Goal: Feedback & Contribution: Contribute content

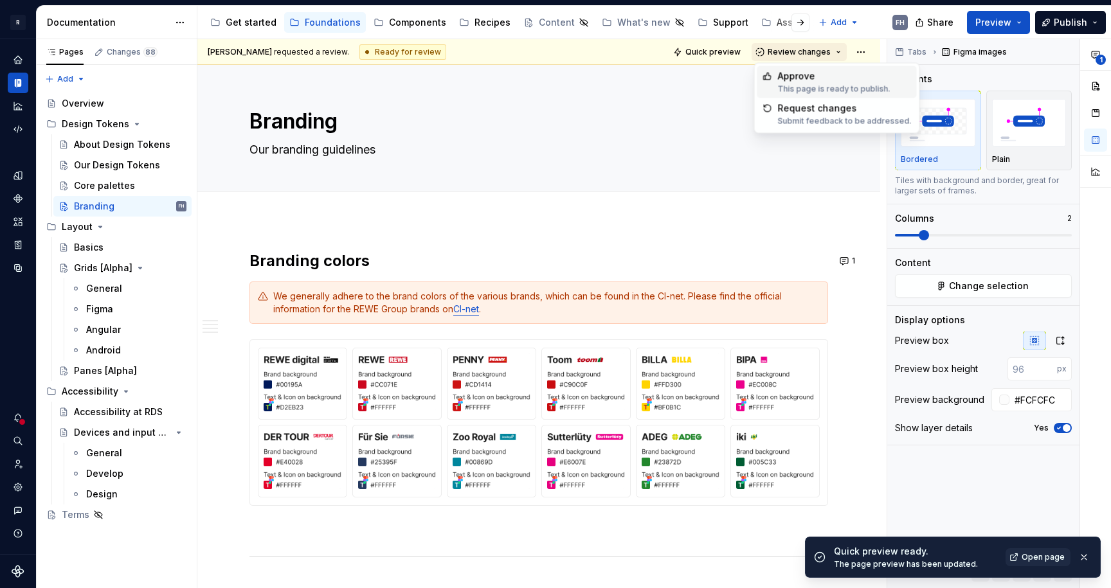
scroll to position [1273, 0]
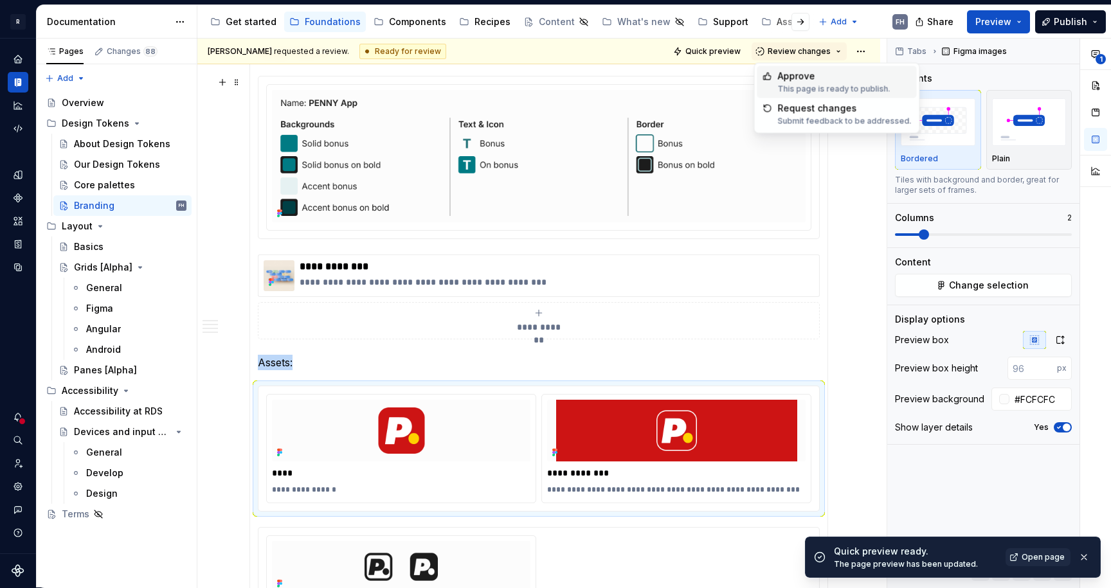
click at [829, 78] on div "Approve" at bounding box center [834, 76] width 112 height 13
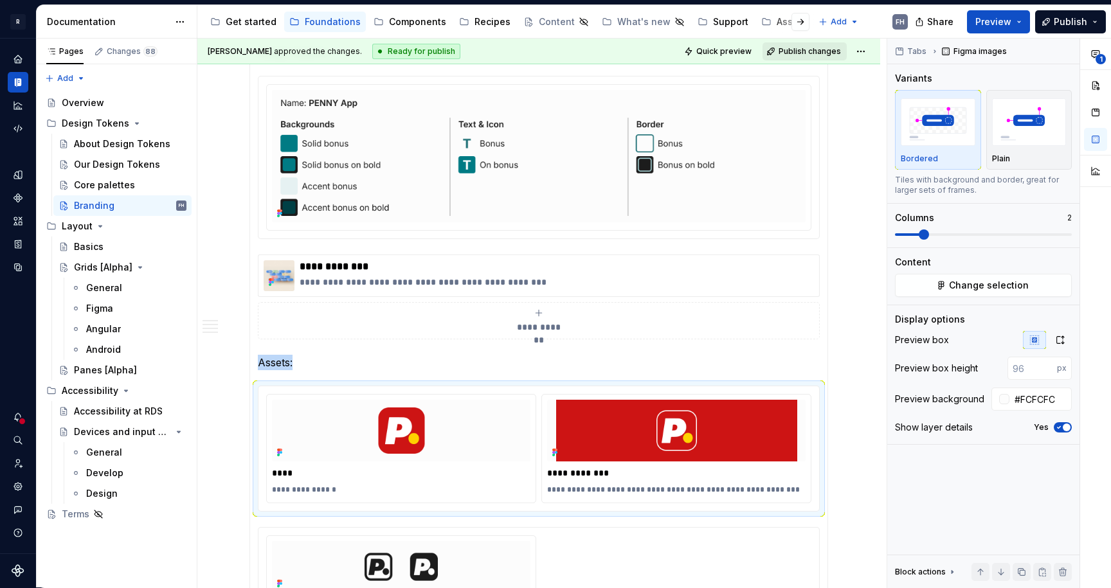
click at [823, 52] on span "Publish changes" at bounding box center [809, 51] width 62 height 10
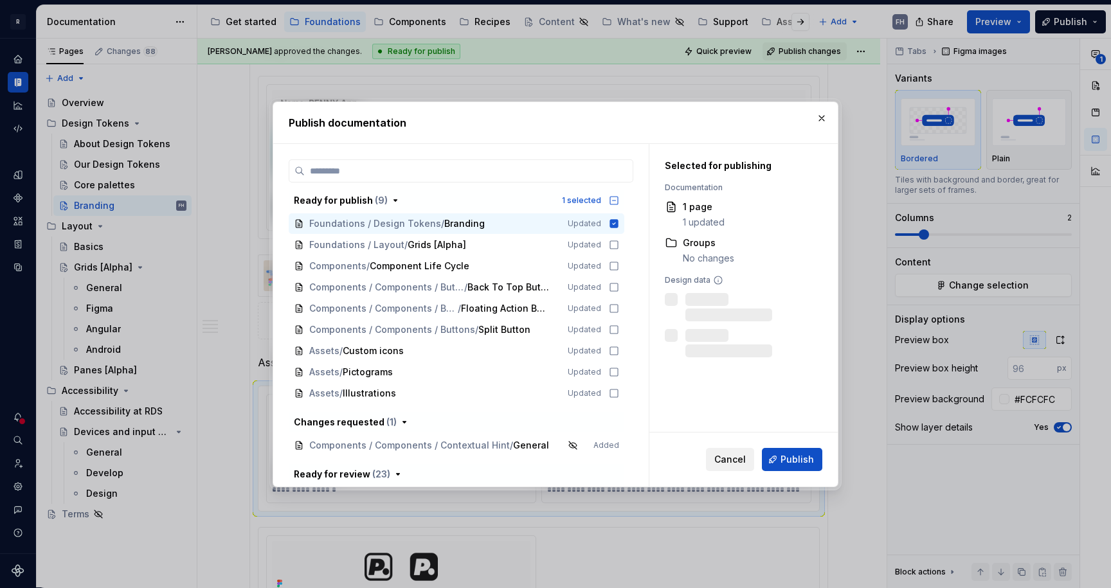
click at [736, 454] on span "Cancel" at bounding box center [729, 459] width 31 height 13
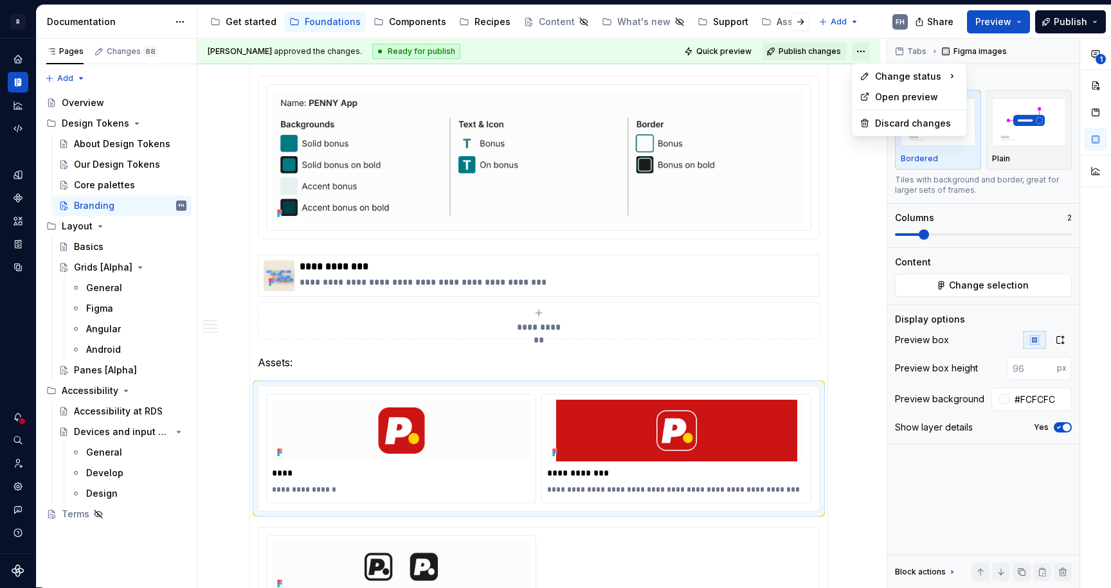
click at [866, 52] on html "R REWE Design System FH Design system data Documentation Accessibility guide fo…" at bounding box center [555, 294] width 1111 height 588
drag, startPoint x: 1048, startPoint y: 97, endPoint x: 815, endPoint y: 6, distance: 250.5
click at [1048, 97] on div "Ready for review" at bounding box center [1047, 100] width 89 height 13
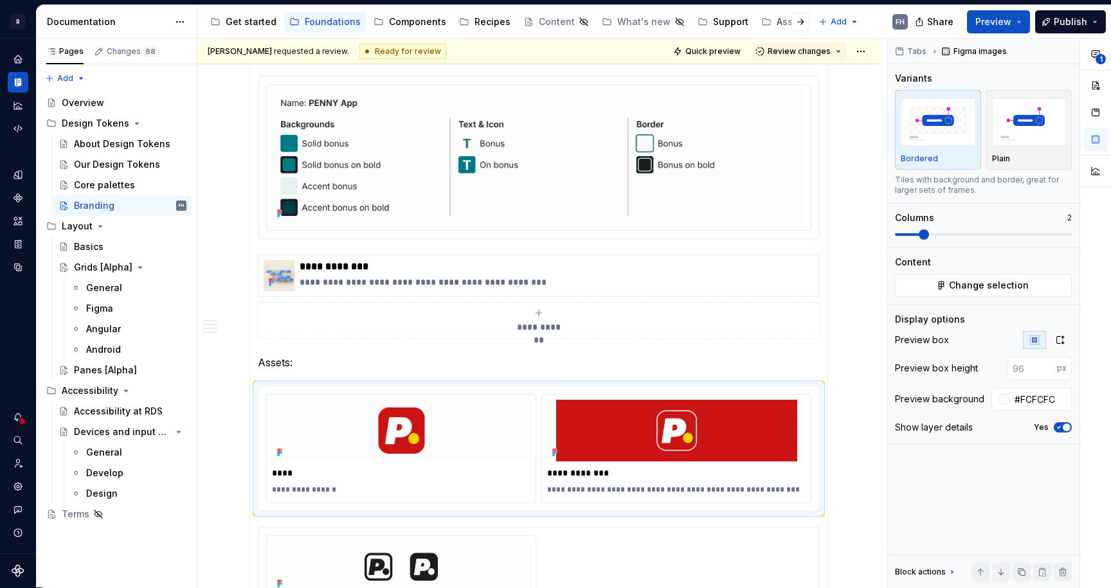
scroll to position [1212, 0]
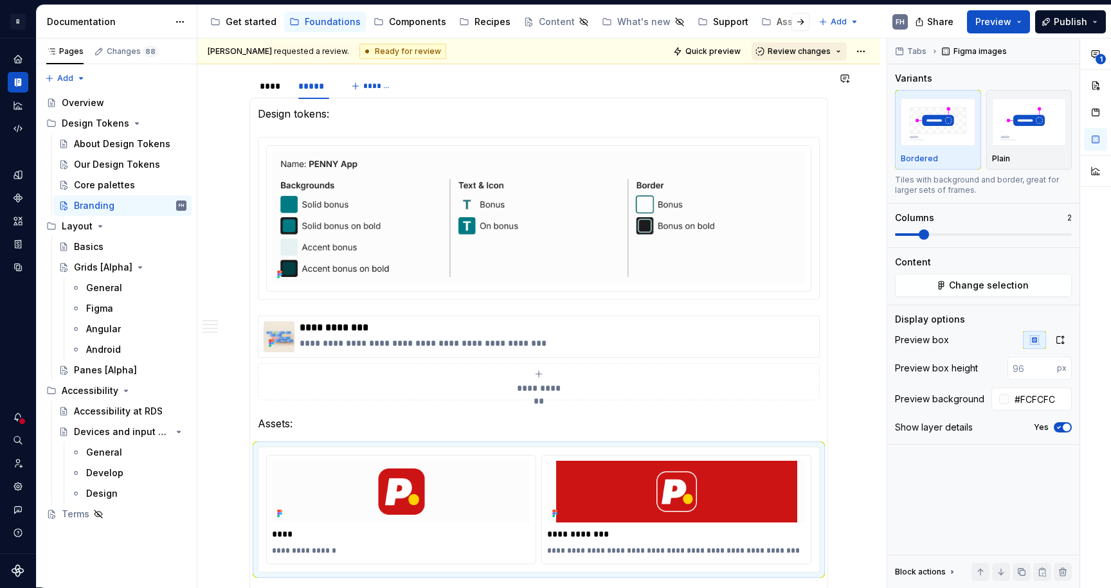
click at [832, 50] on button "Review changes" at bounding box center [798, 51] width 95 height 18
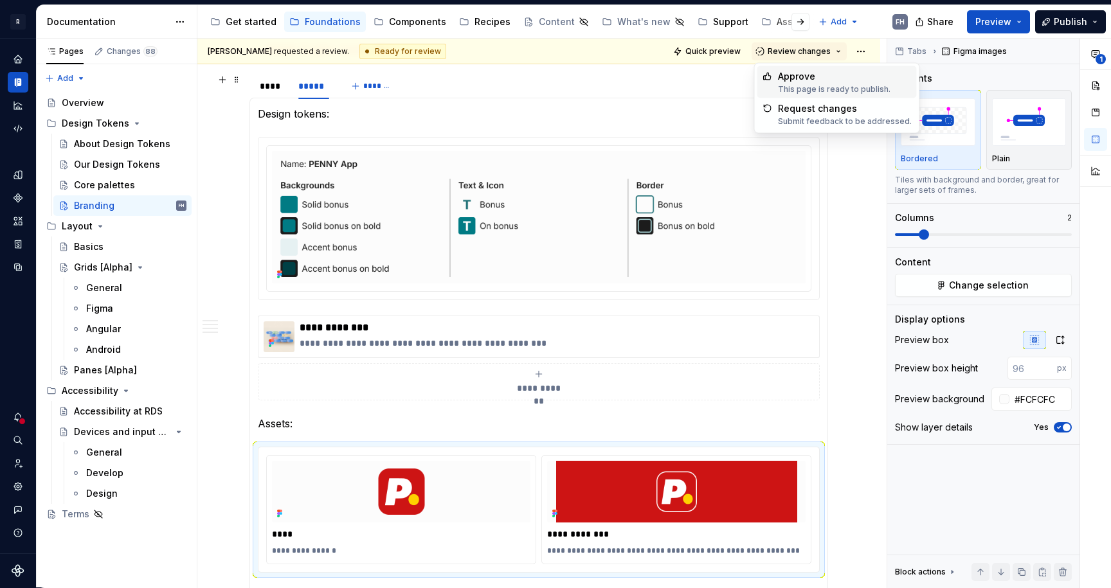
click at [825, 79] on div "Approve" at bounding box center [834, 76] width 112 height 13
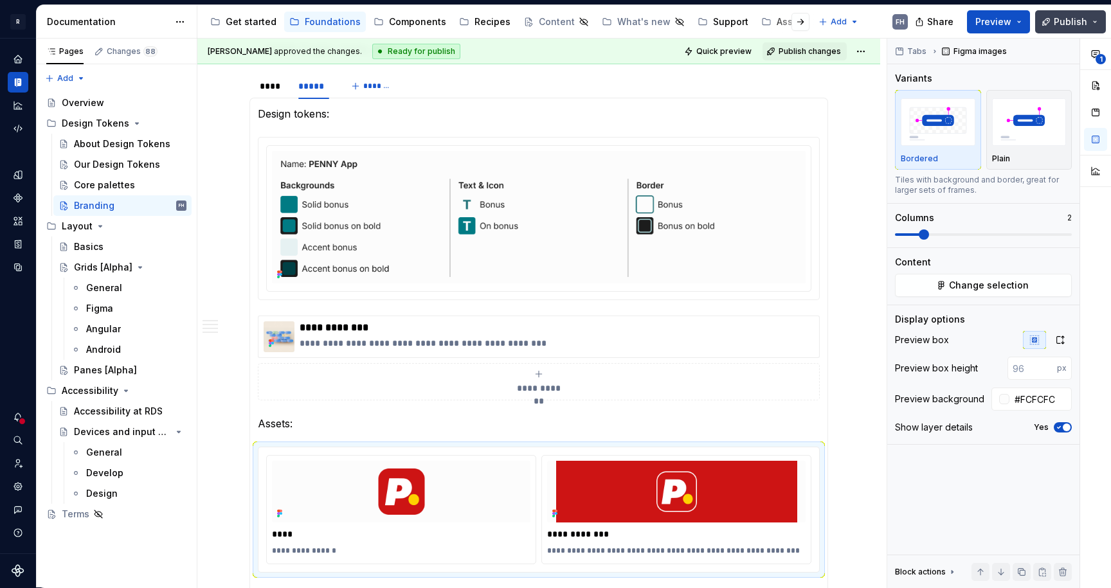
click at [1067, 17] on span "Publish" at bounding box center [1069, 21] width 33 height 13
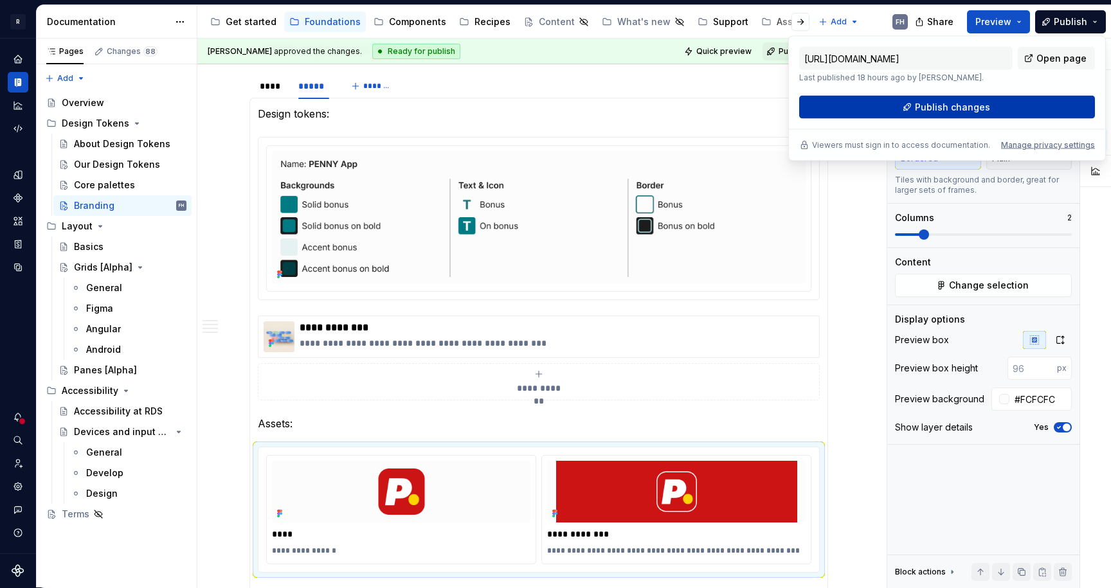
click at [985, 100] on button "Publish changes" at bounding box center [947, 107] width 296 height 23
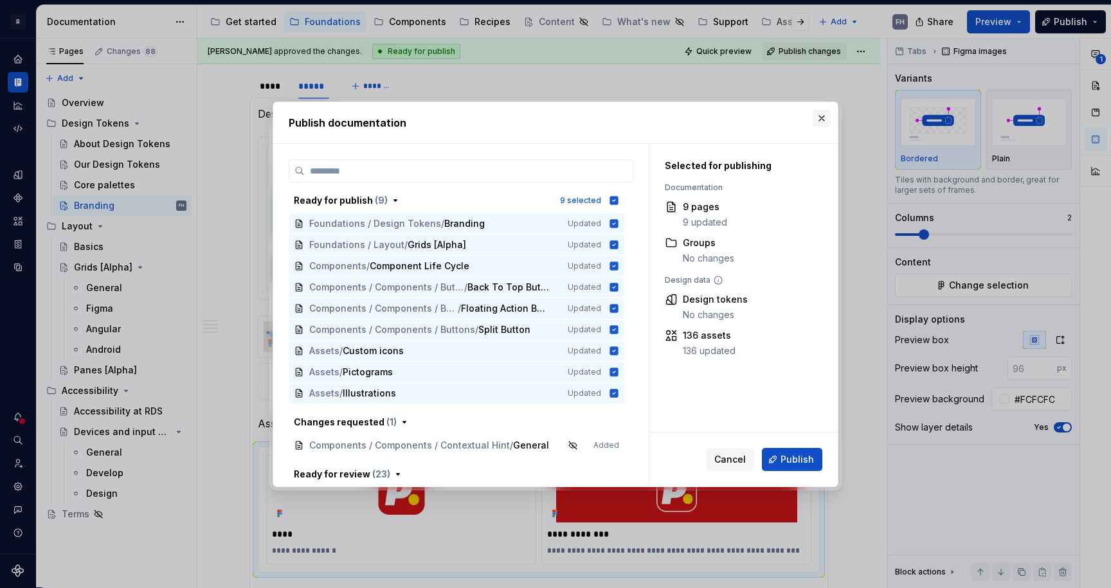
click at [820, 118] on button "button" at bounding box center [821, 118] width 18 height 18
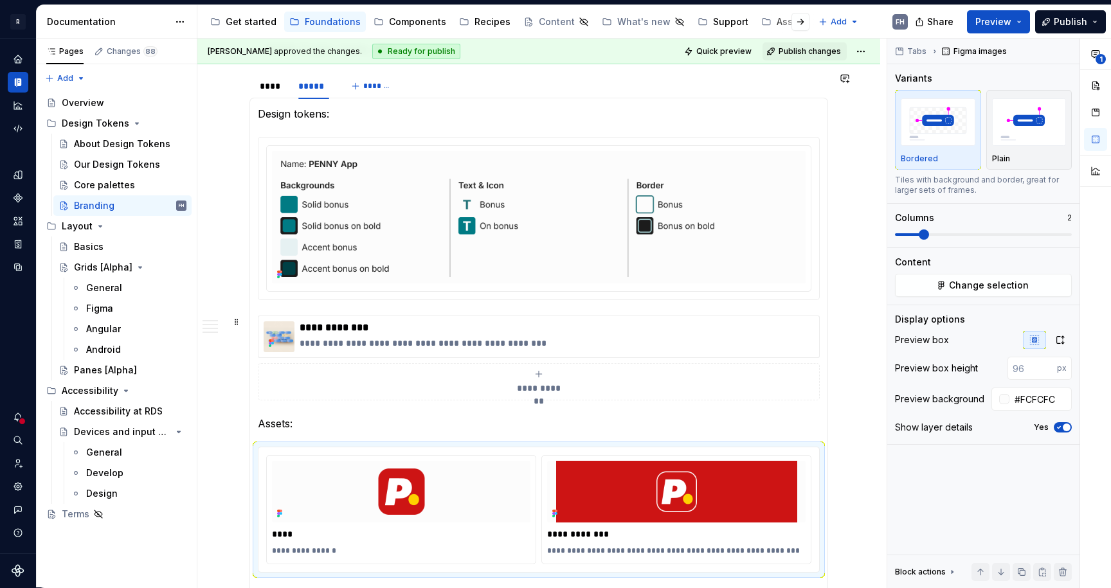
scroll to position [1539, 0]
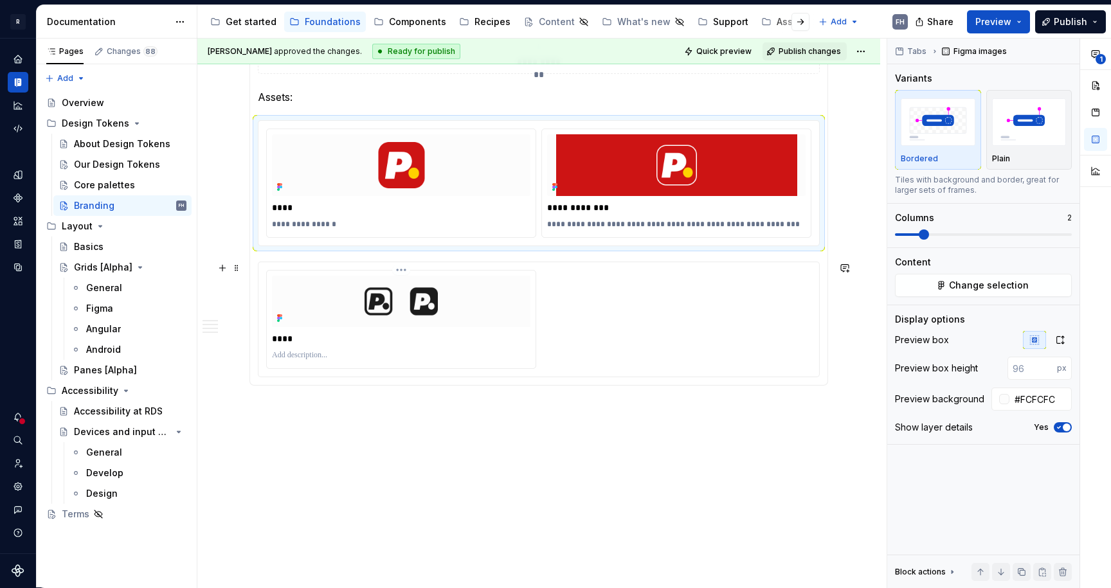
click at [517, 310] on img at bounding box center [401, 301] width 258 height 51
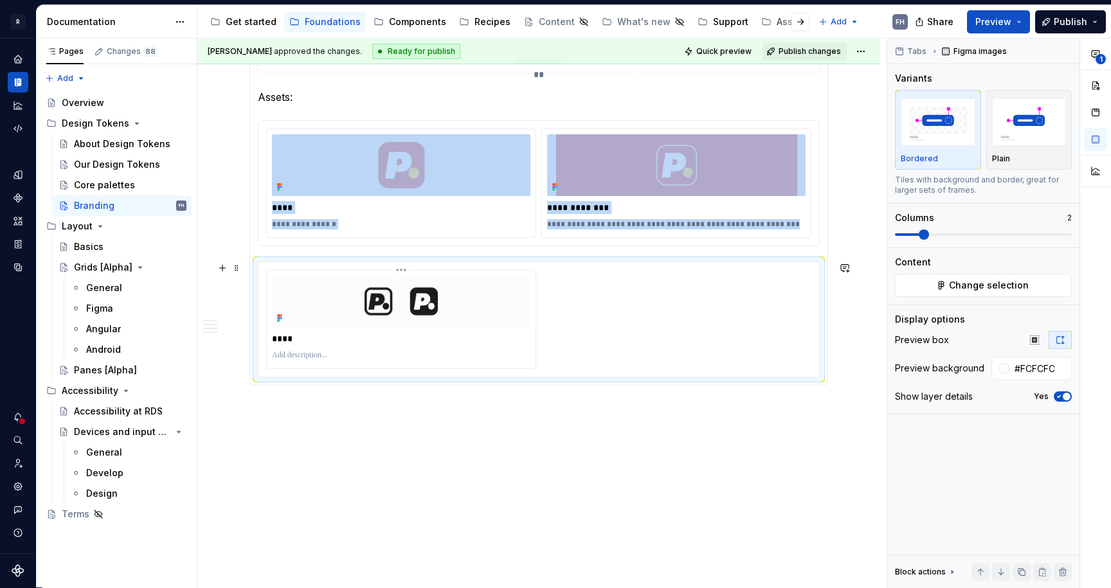
scroll to position [1487, 0]
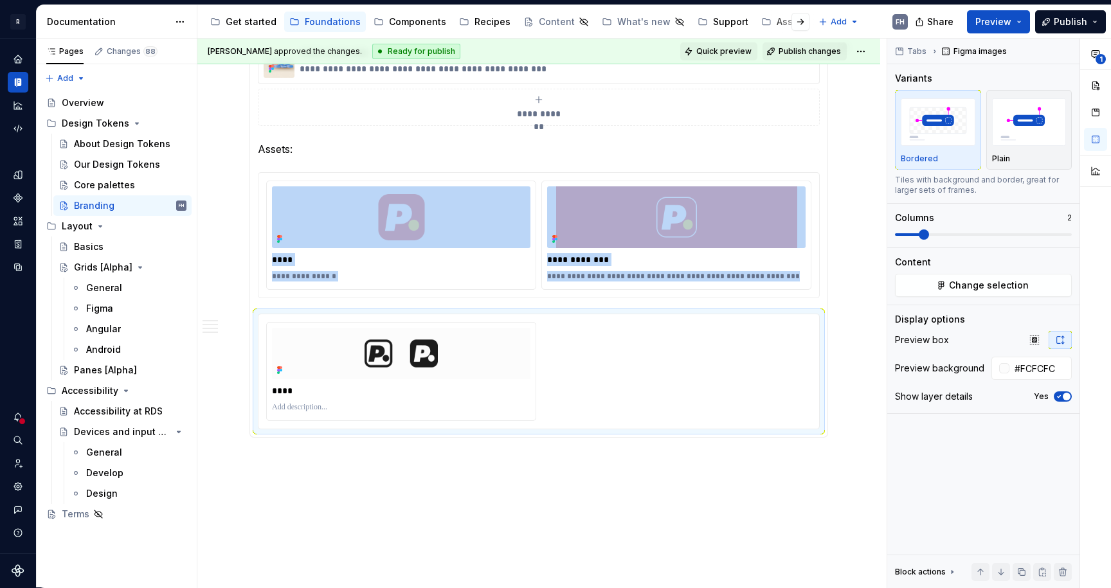
click at [722, 53] on span "Quick preview" at bounding box center [723, 51] width 55 height 10
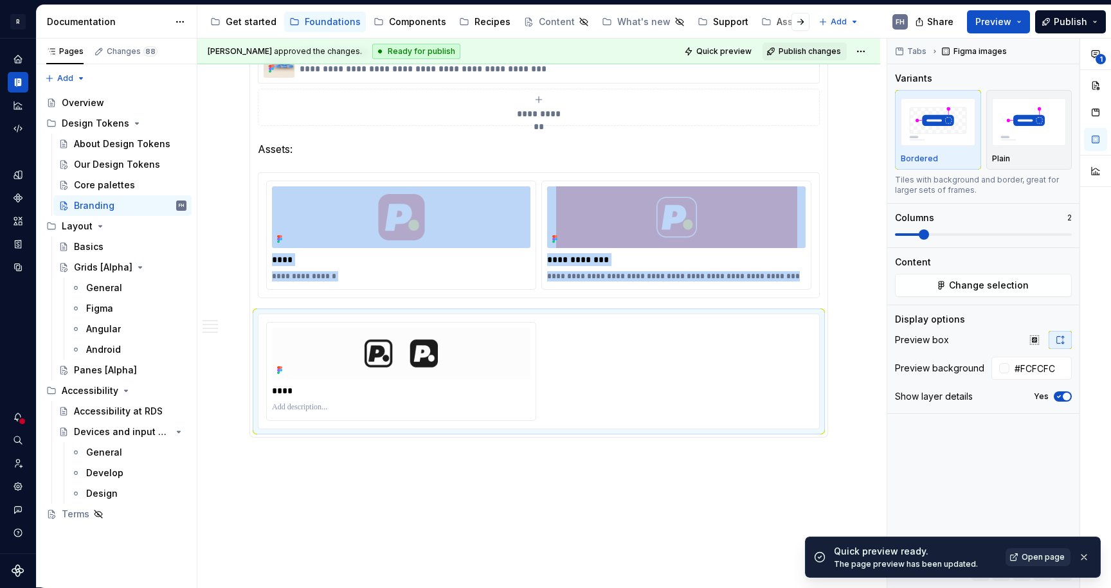
click at [1034, 556] on span "Open page" at bounding box center [1042, 557] width 43 height 10
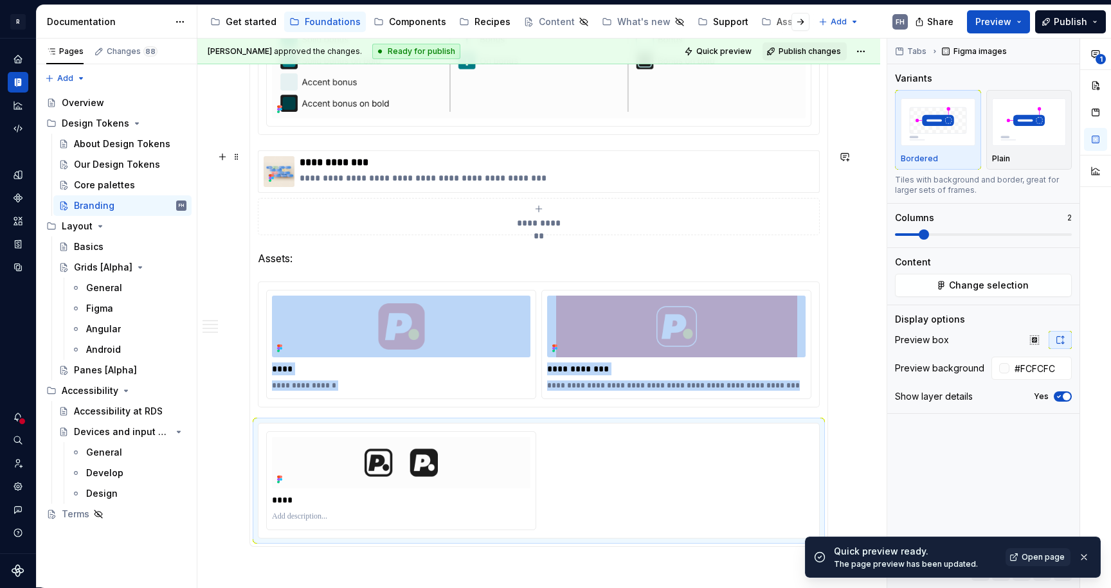
scroll to position [1352, 0]
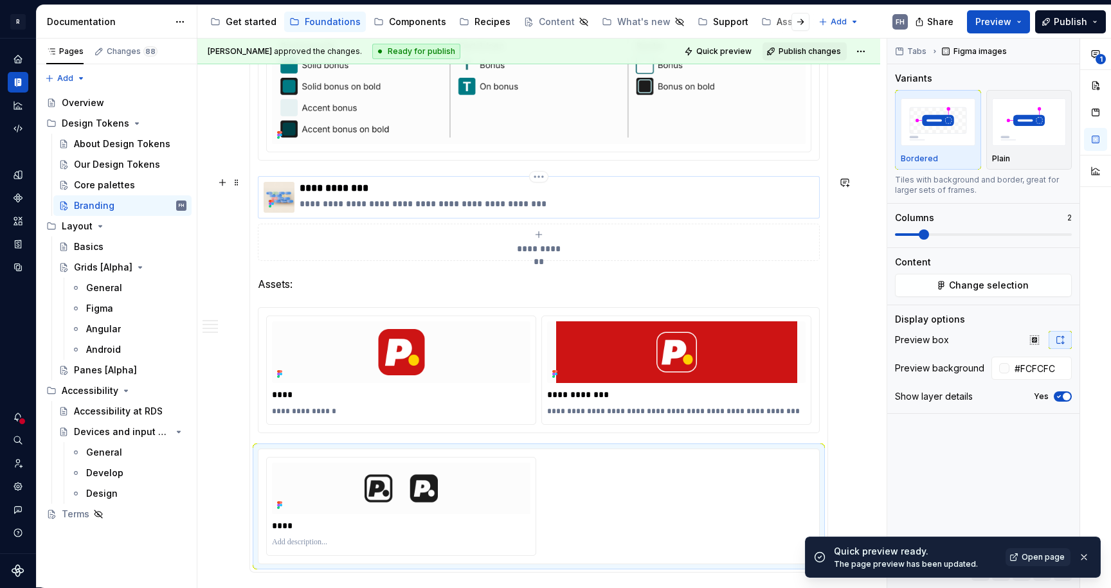
click at [391, 199] on p "**********" at bounding box center [557, 203] width 514 height 13
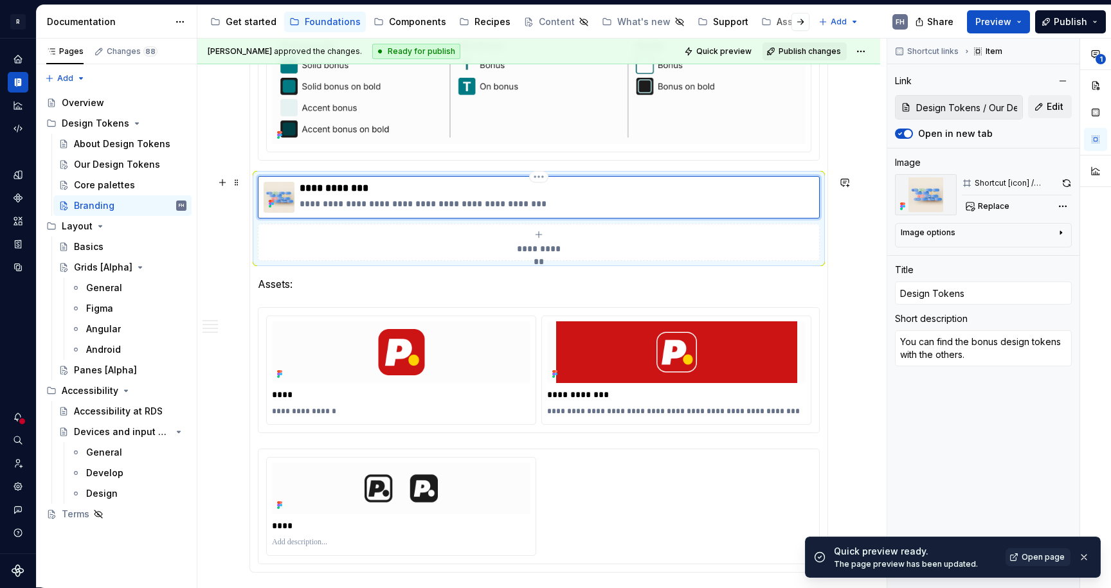
click at [386, 201] on p "**********" at bounding box center [557, 203] width 514 height 13
type textarea "*"
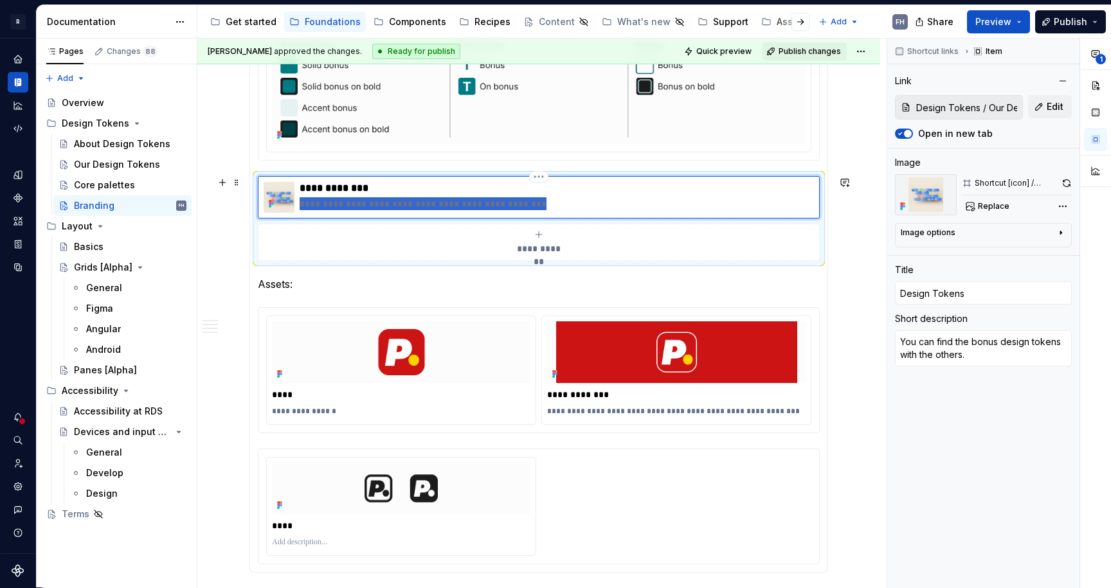
scroll to position [1329, 0]
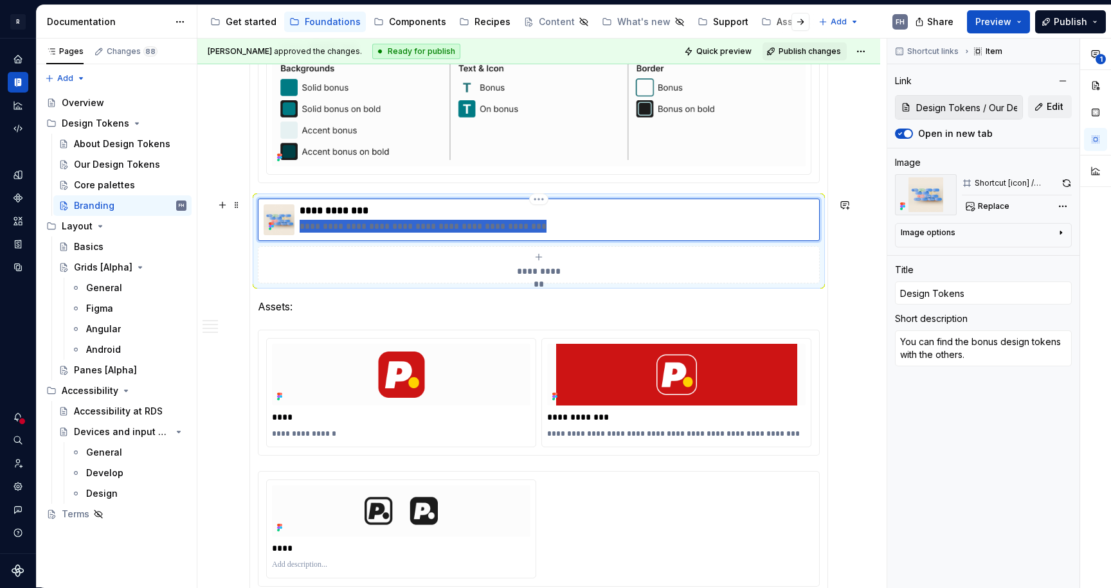
type textarea "*"
type textarea "V"
type textarea "*"
type textarea "Vi"
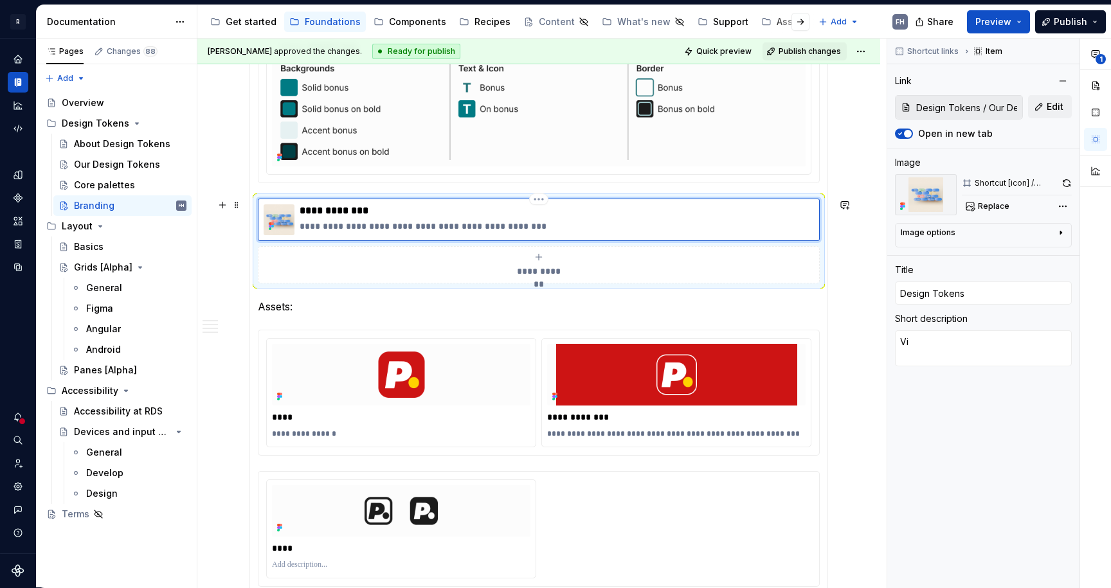
type textarea "*"
type textarea "Vis"
type textarea "*"
type textarea "Visi"
type textarea "*"
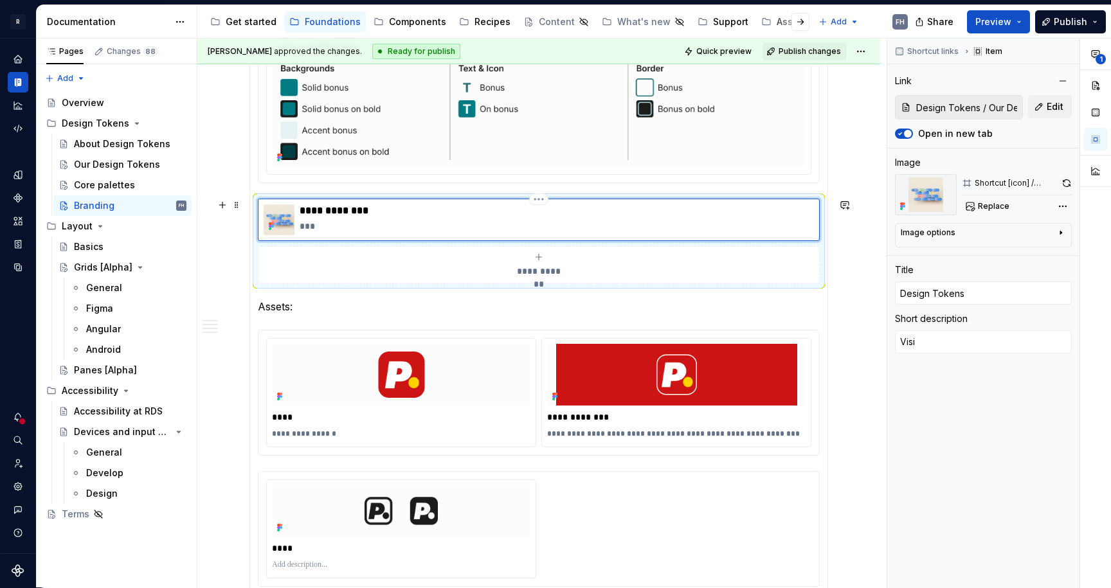
type textarea "Visit"
type textarea "*"
type textarea "Visit"
type textarea "*"
type textarea "Visit o"
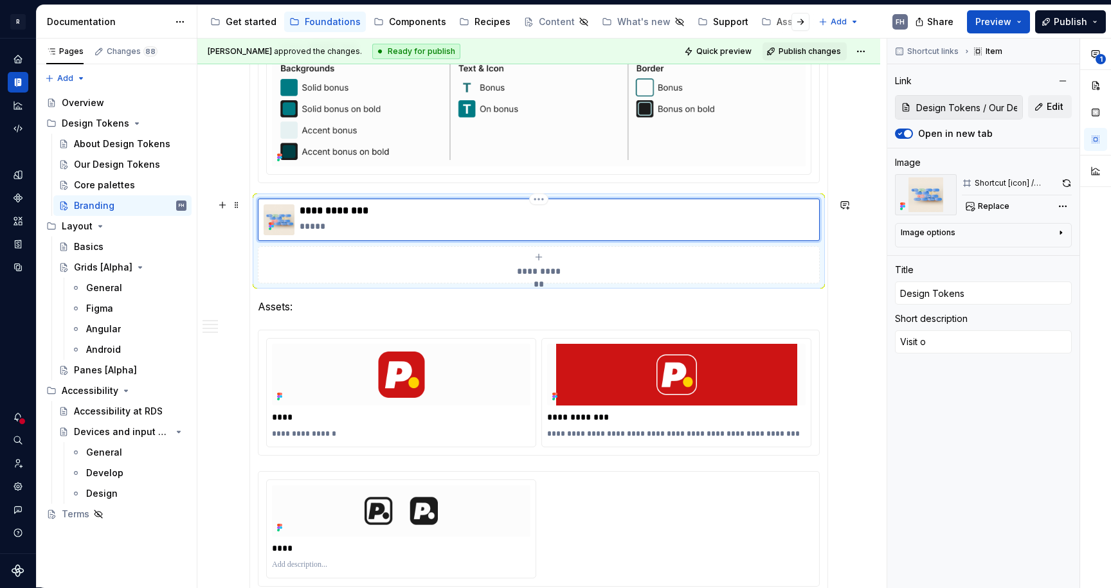
type textarea "*"
type textarea "Visit ou"
type textarea "*"
type textarea "Visit our"
type textarea "*"
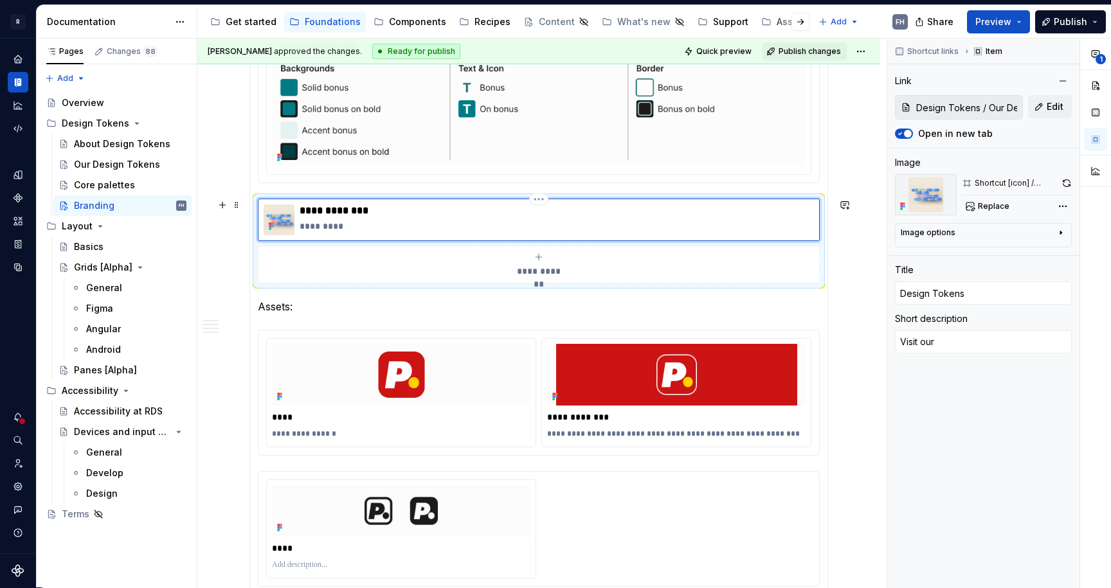
type textarea "Visit our"
type textarea "*"
type textarea "Visit our d"
type textarea "*"
type textarea "Visit our de"
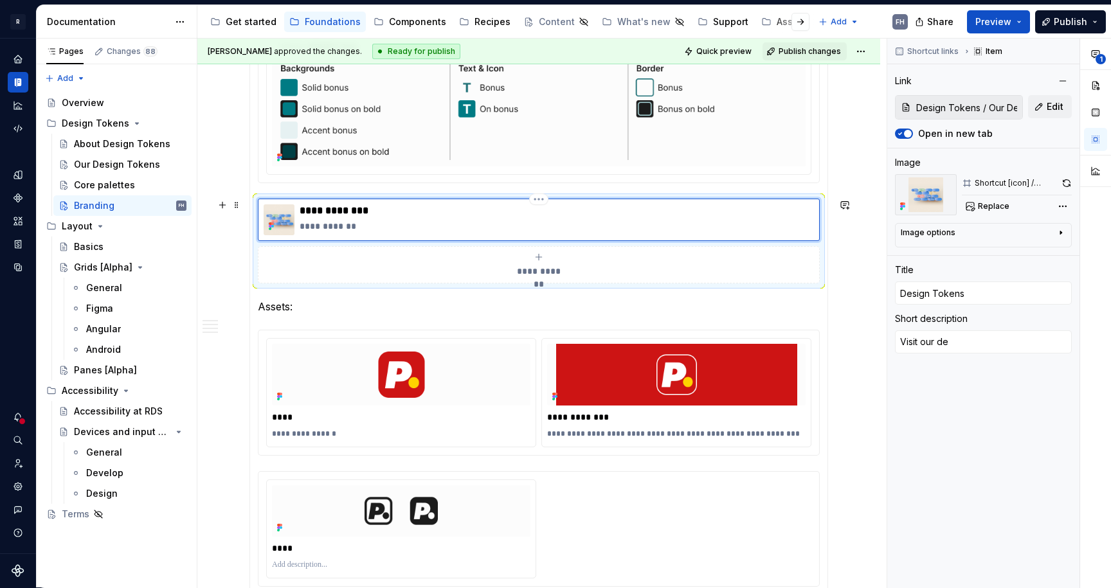
type textarea "*"
type textarea "Visit our des"
type textarea "*"
type textarea "Visit our desi"
type textarea "*"
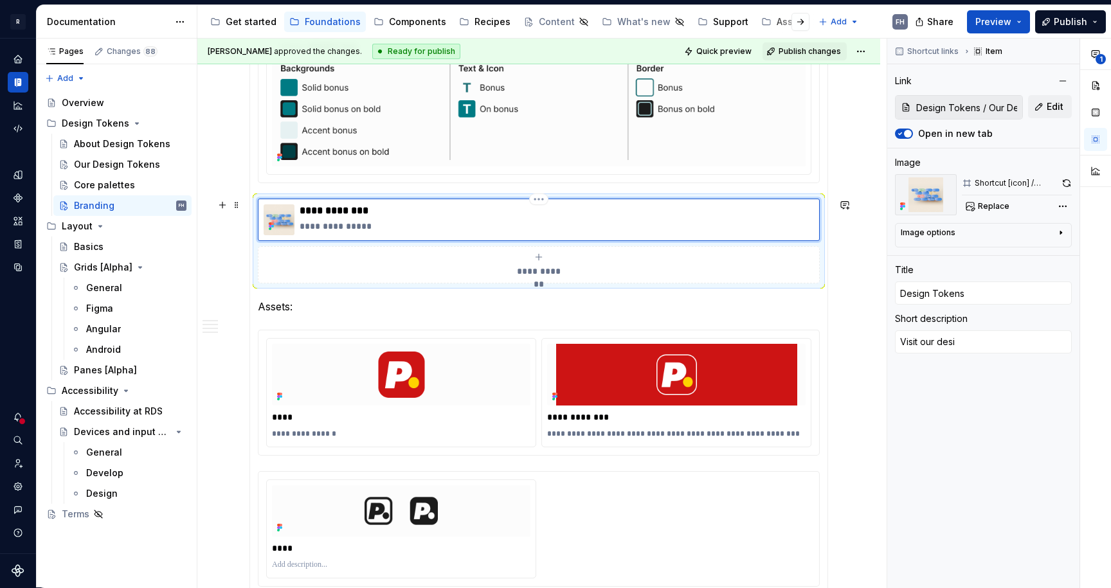
type textarea "Visit our desig"
type textarea "*"
type textarea "Visit our design"
type textarea "*"
type textarea "Visit our design"
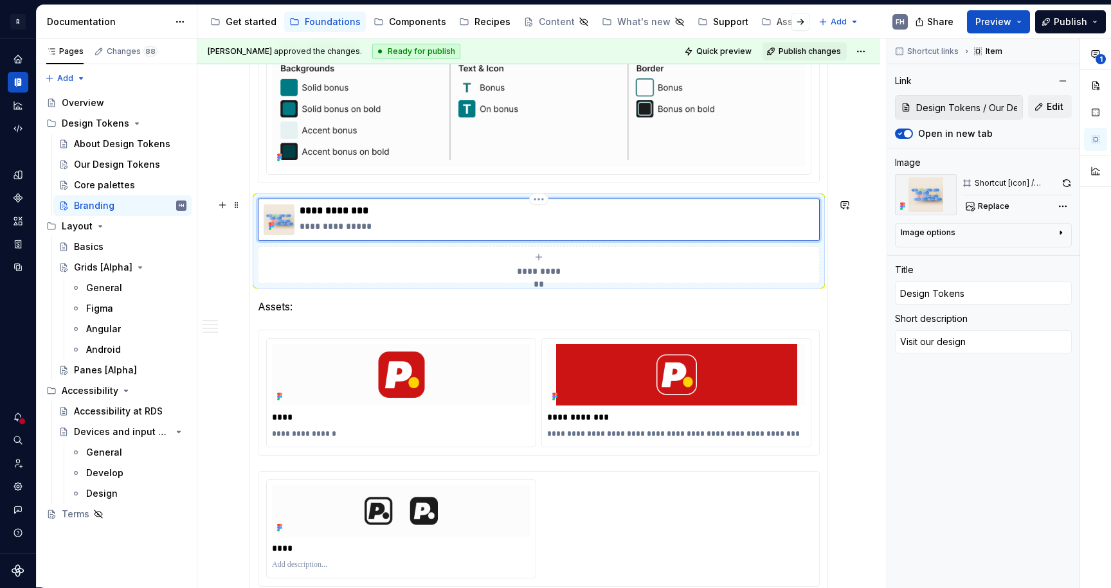
type textarea "*"
type textarea "Visit our design t"
type textarea "*"
type textarea "Visit our design to"
type textarea "*"
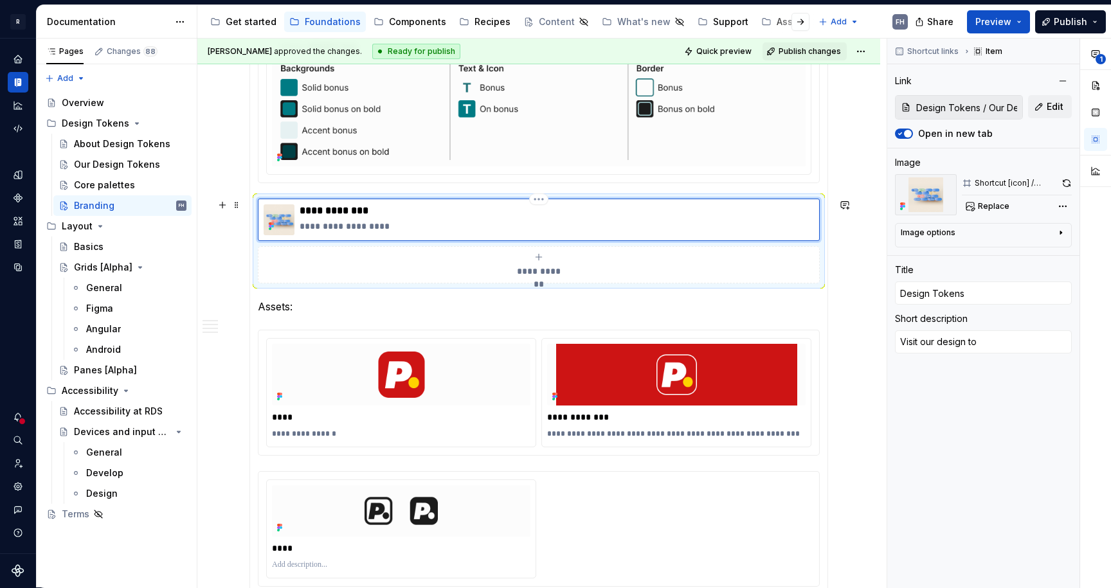
type textarea "Visit our design tok"
type textarea "*"
type textarea "Visit our design toke"
type textarea "*"
type textarea "Visit our design token"
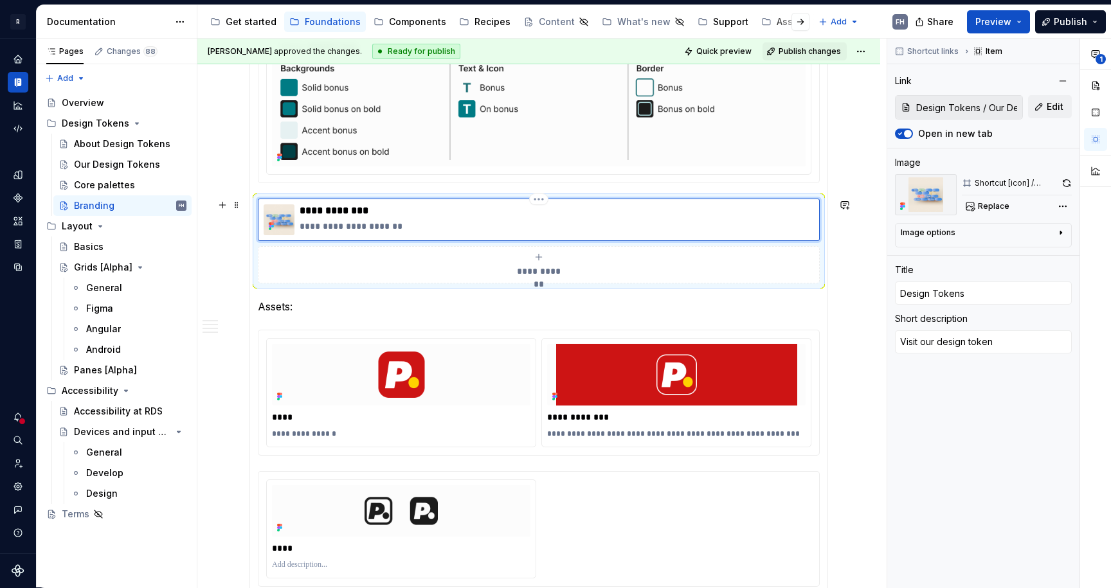
type textarea "*"
type textarea "Visit our design tokens"
type textarea "*"
type textarea "Visit our design tokens"
type textarea "*"
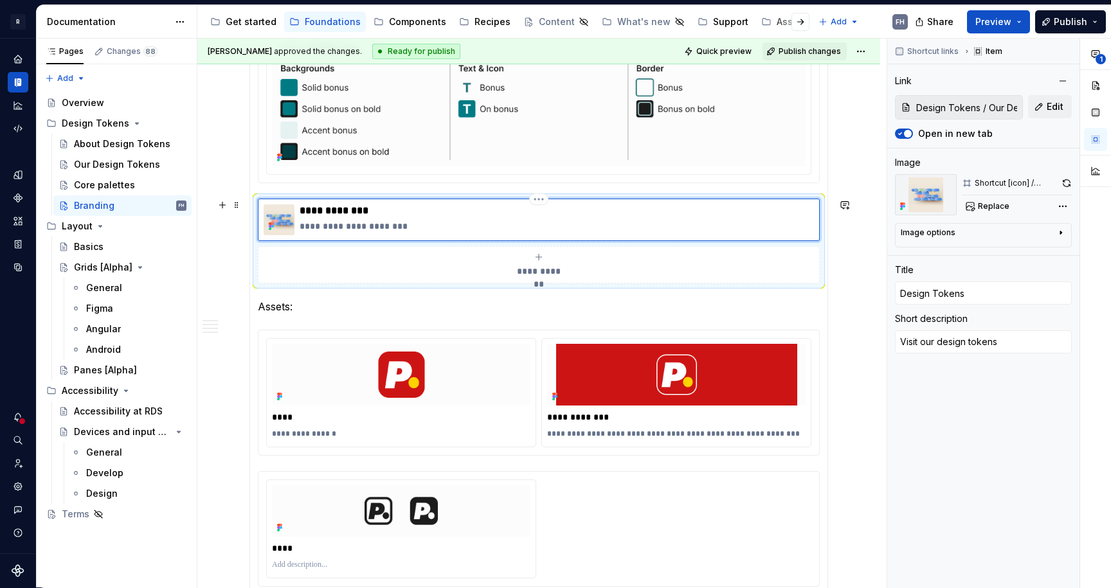
type textarea "Visit our design tokens o"
type textarea "*"
type textarea "Visit our design tokens ov"
type textarea "*"
type textarea "Visit our design tokens ove"
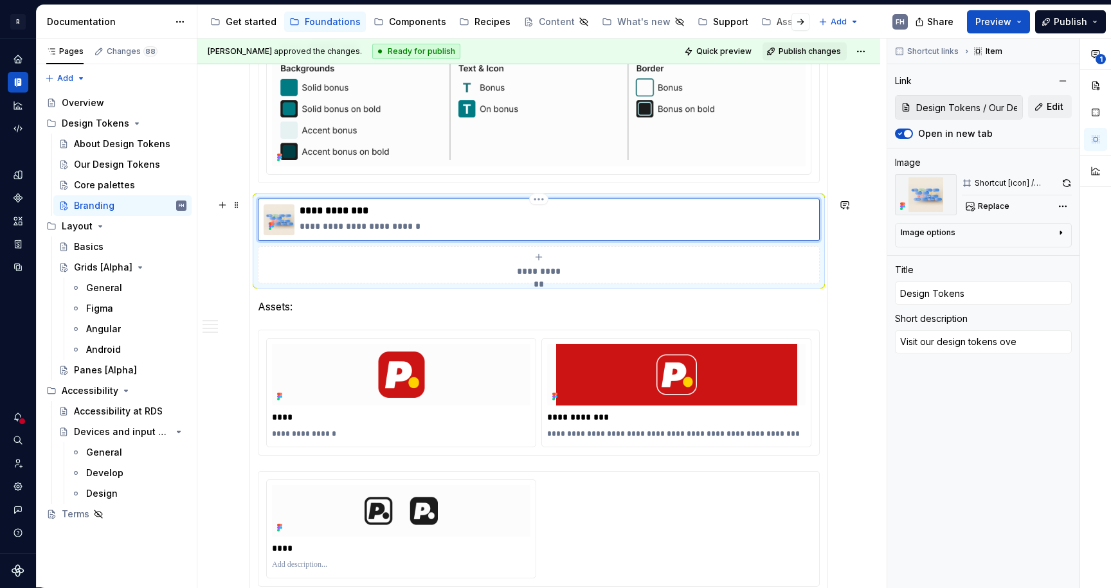
type textarea "*"
type textarea "Visit our design tokens over"
type textarea "*"
type textarea "Visit our design tokens overv"
type textarea "*"
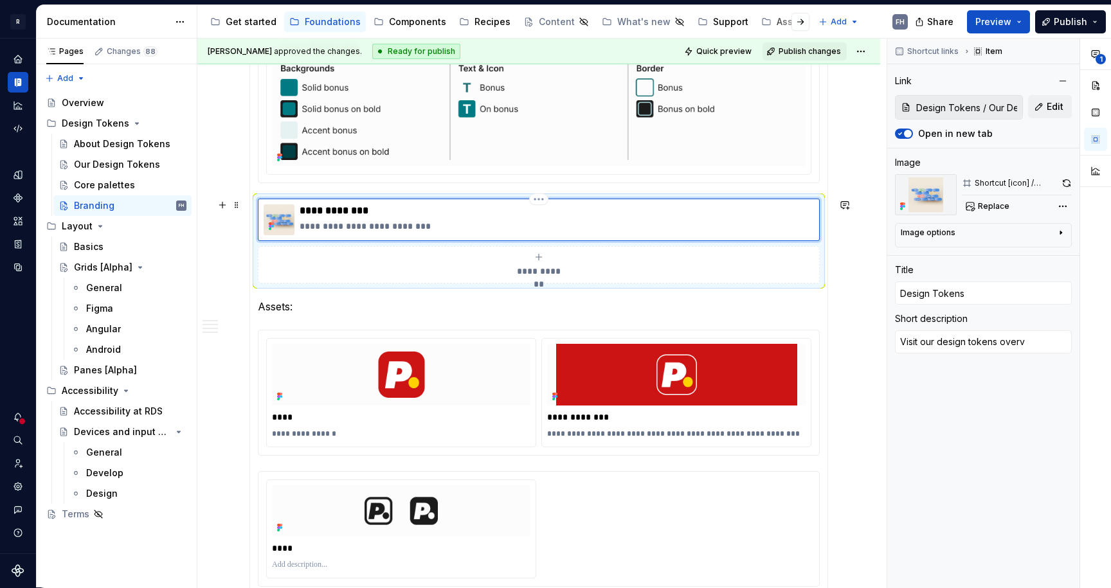
type textarea "Visit our design tokens overvi"
type textarea "*"
type textarea "Visit our design tokens overvie"
type textarea "*"
type textarea "Visit our design tokens overview"
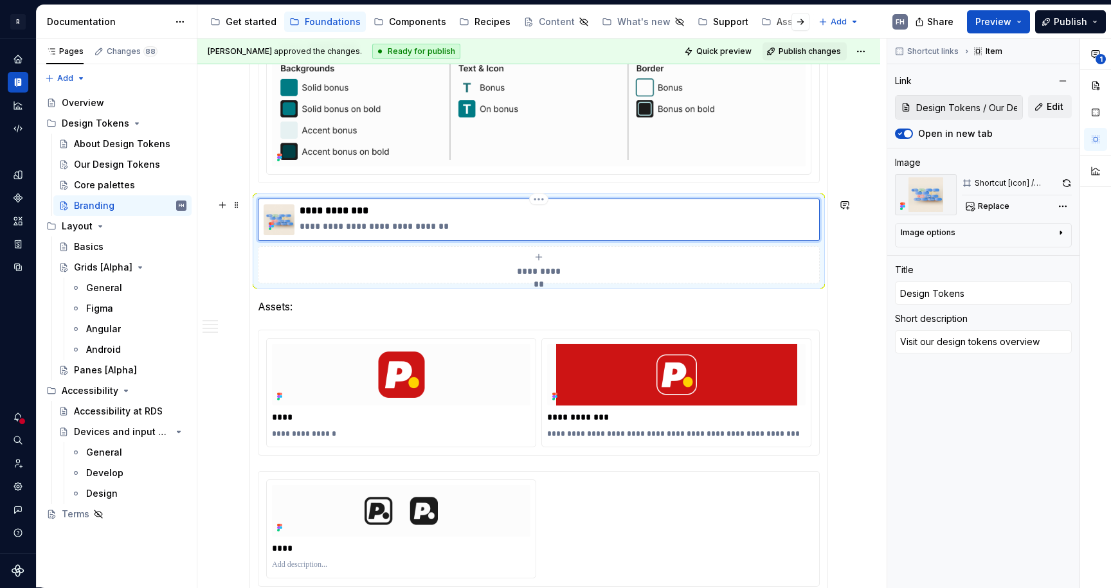
type textarea "*"
type textarea "Visit our design tokens overview"
type textarea "*"
type textarea "Visit our design tokens overview t"
type textarea "*"
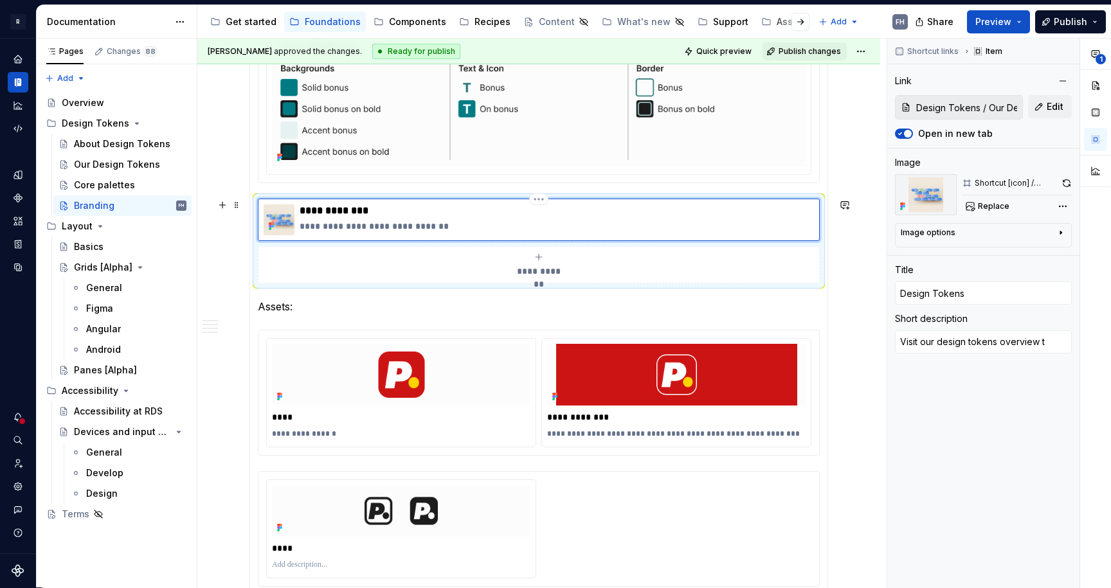
type textarea "Visit our design tokens overview to"
type textarea "*"
type textarea "Visit our design tokens overview to"
type textarea "*"
type textarea "Visit our design tokens overview to s"
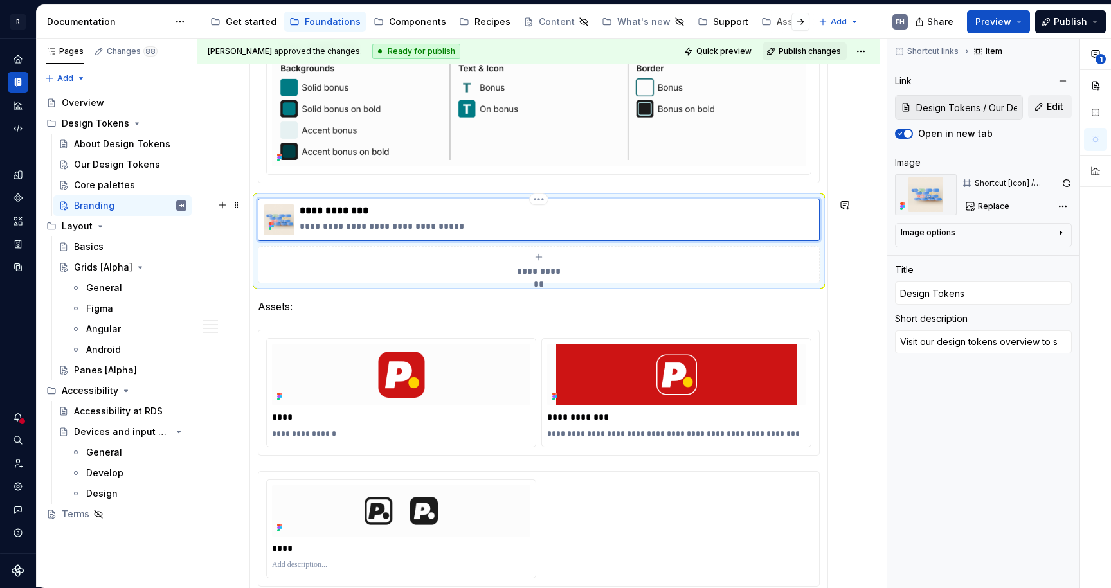
type textarea "*"
type textarea "Visit our design tokens overview to se"
type textarea "*"
type textarea "Visit our design tokens overview to see"
type textarea "*"
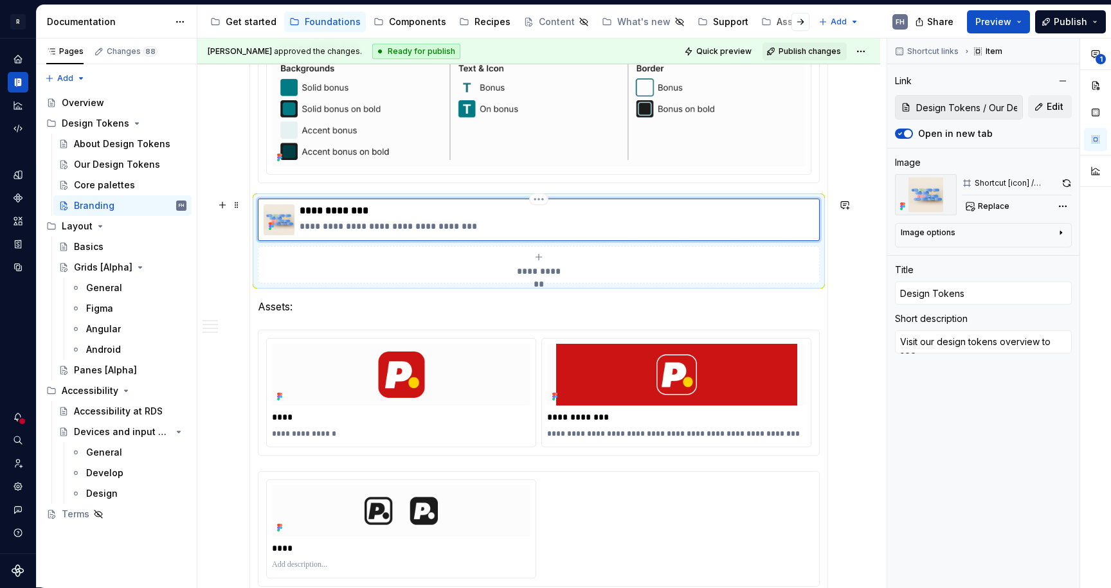
type textarea "Visit our design tokens overview to see"
type textarea "*"
type textarea "Visit our design tokens overview to see t"
type textarea "*"
type textarea "Visit our design tokens overview to see th"
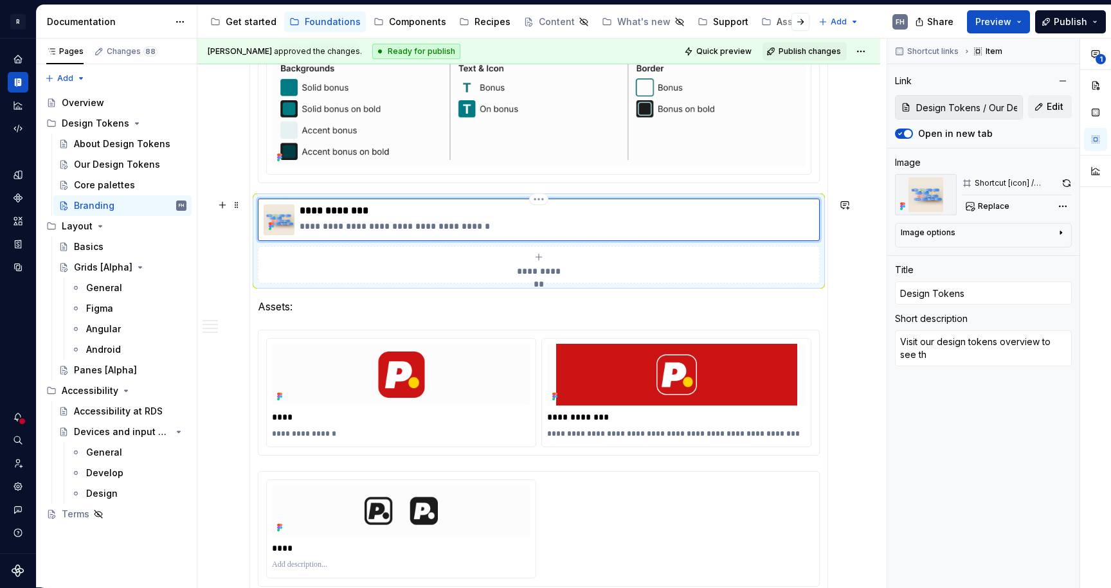
type textarea "*"
type textarea "Visit our design tokens overview to see the"
type textarea "*"
type textarea "Visit our design tokens overview to see the"
type textarea "*"
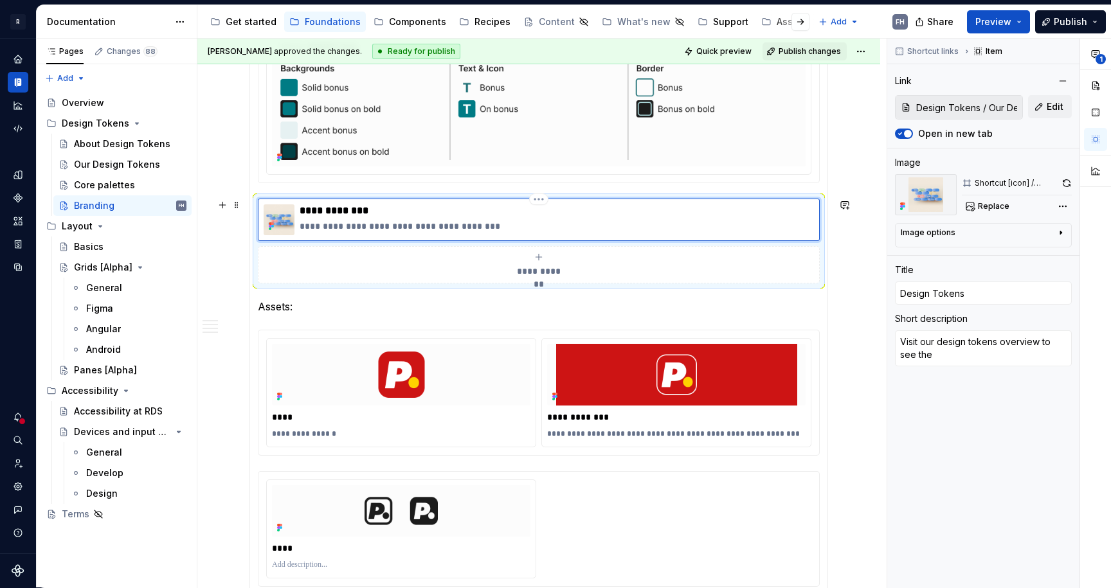
type textarea "Visit our design tokens overview to see the v"
type textarea "*"
type textarea "Visit our design tokens overview to see the va"
type textarea "*"
type textarea "Visit our design tokens overview to see the val"
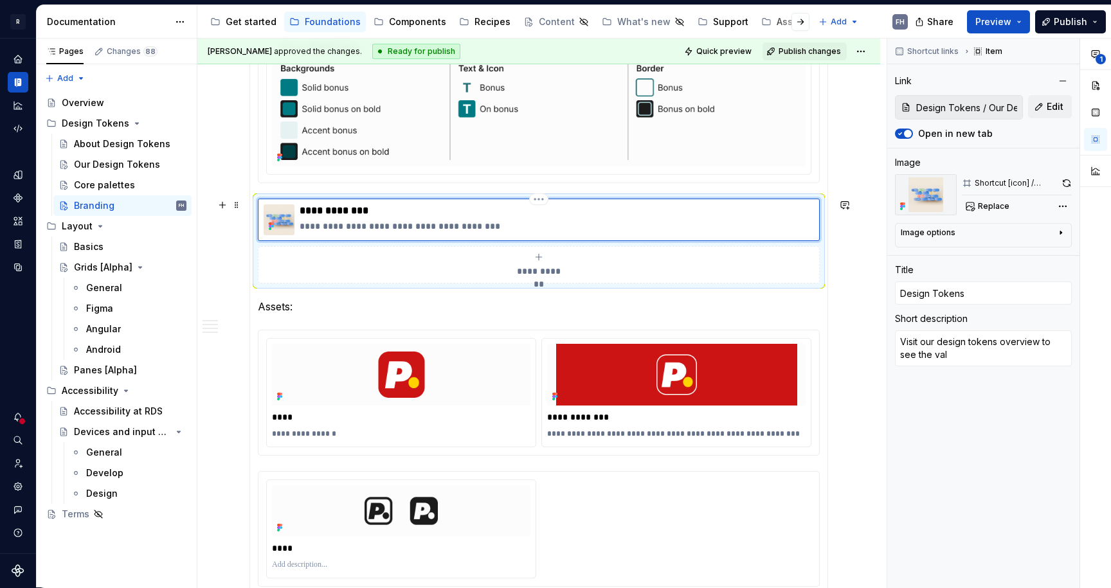
type textarea "*"
type textarea "Visit our design tokens overview to see the valu"
type textarea "*"
type textarea "Visit our design tokens overview to see the value"
type textarea "*"
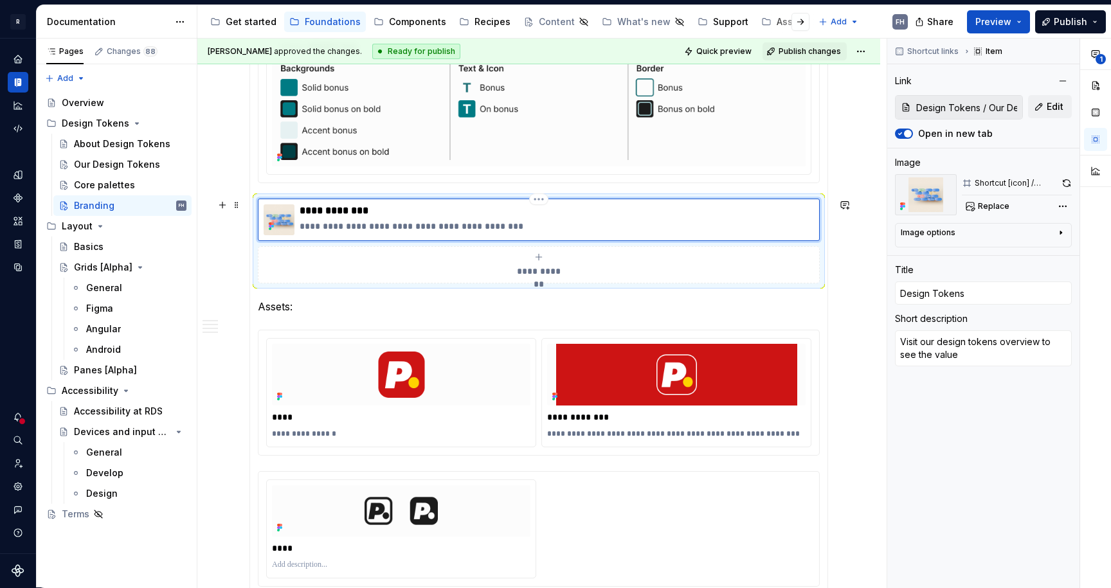
type textarea "Visit our design tokens overview to see the values"
type textarea "*"
type textarea "Visit our design tokens overview to see the value"
type textarea "*"
type textarea "Visit our design tokens overview to see the valu"
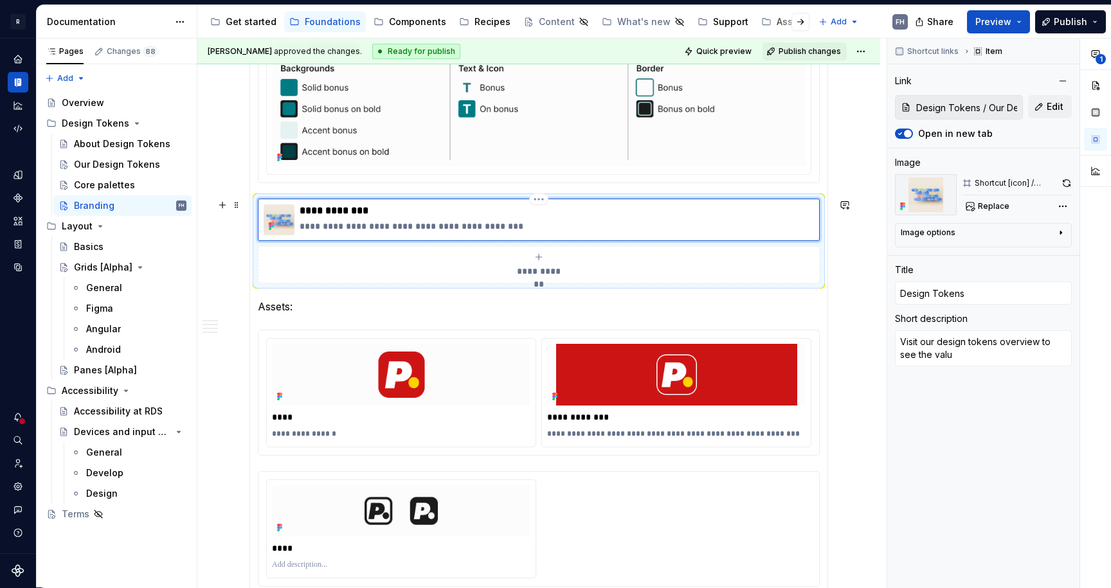
type textarea "*"
type textarea "Visit our design tokens overview to see the val"
type textarea "*"
type textarea "Visit our design tokens overview to see the va"
type textarea "*"
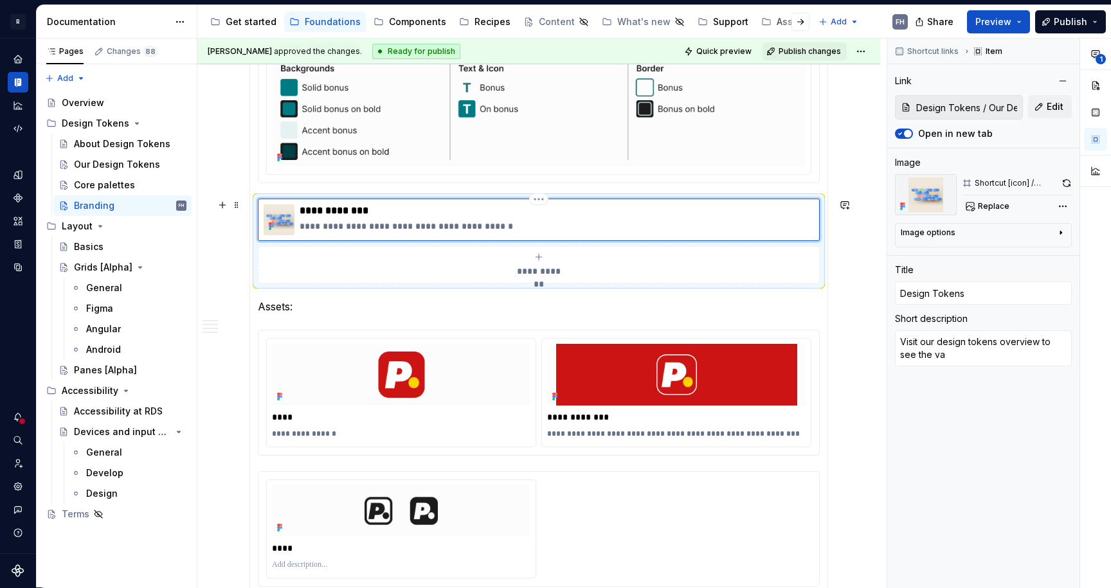
type textarea "Visit our design tokens overview to see the v"
type textarea "*"
type textarea "Visit our design tokens overview to see the"
type textarea "*"
type textarea "Visit our design tokens overview to see the"
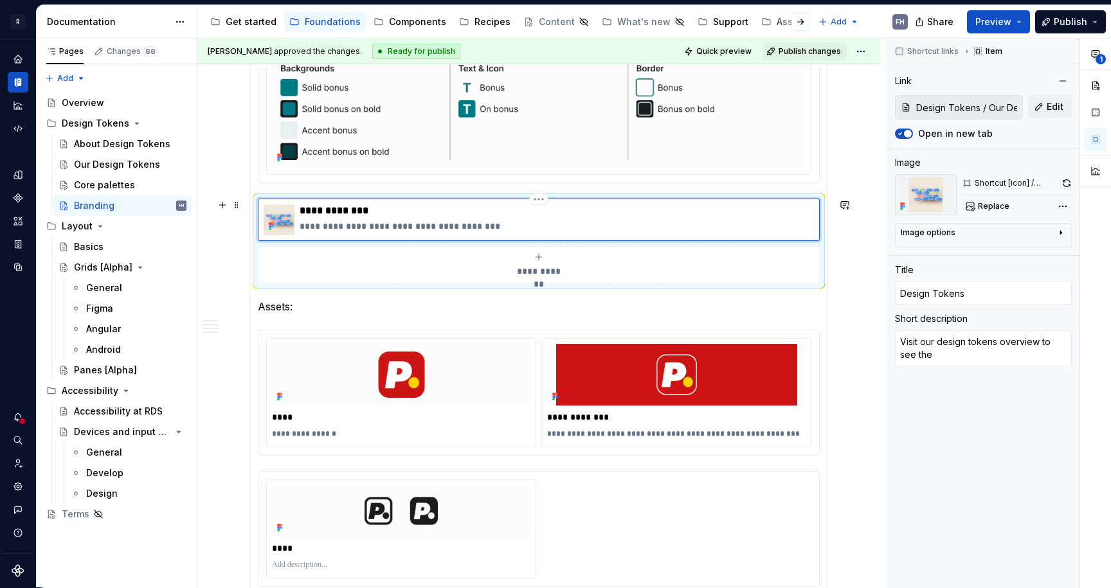
type textarea "*"
type textarea "Visit our design tokens overview to see th"
type textarea "*"
type textarea "Visit our design tokens overview to see t"
type textarea "*"
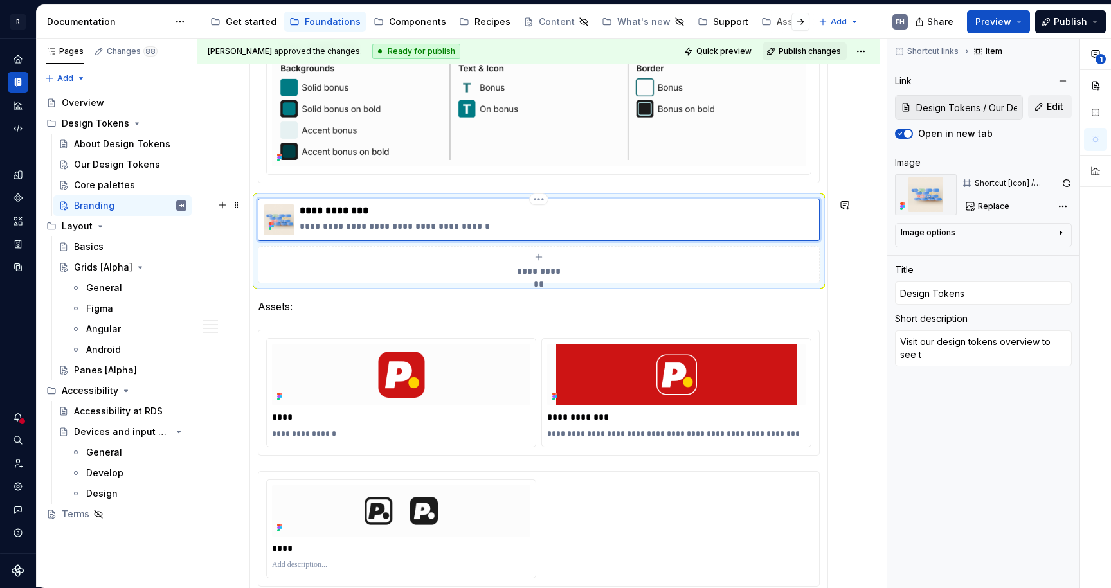
type textarea "Visit our design tokens overview to see"
type textarea "*"
type textarea "Visit our design tokens overview to see d"
type textarea "*"
type textarea "Visit our design tokens overview to see de"
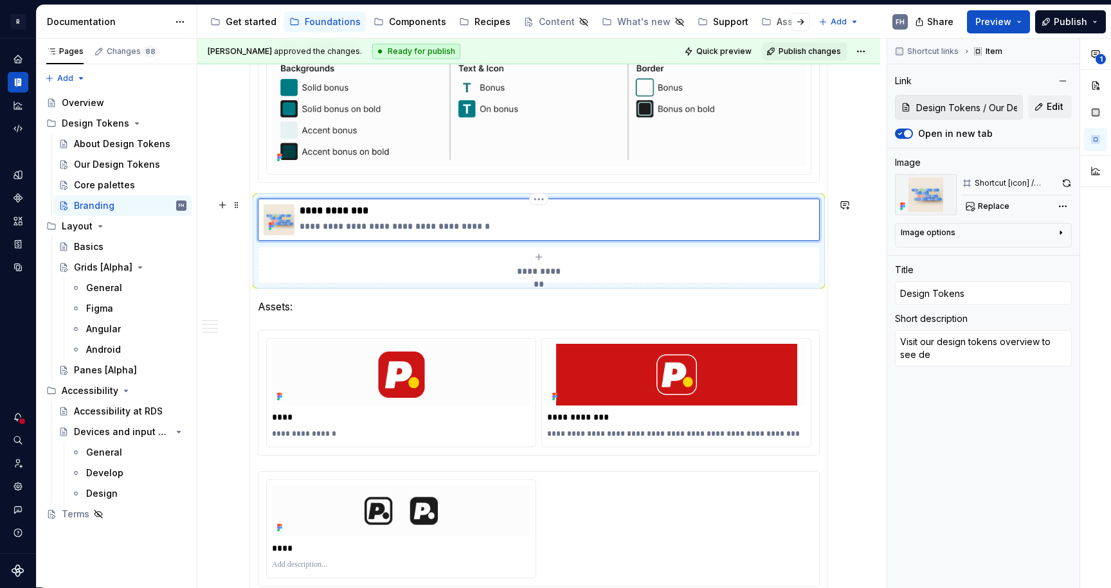
type textarea "*"
type textarea "Visit our design tokens overview to see det"
type textarea "*"
type textarea "Visit our design tokens overview to see deta"
type textarea "*"
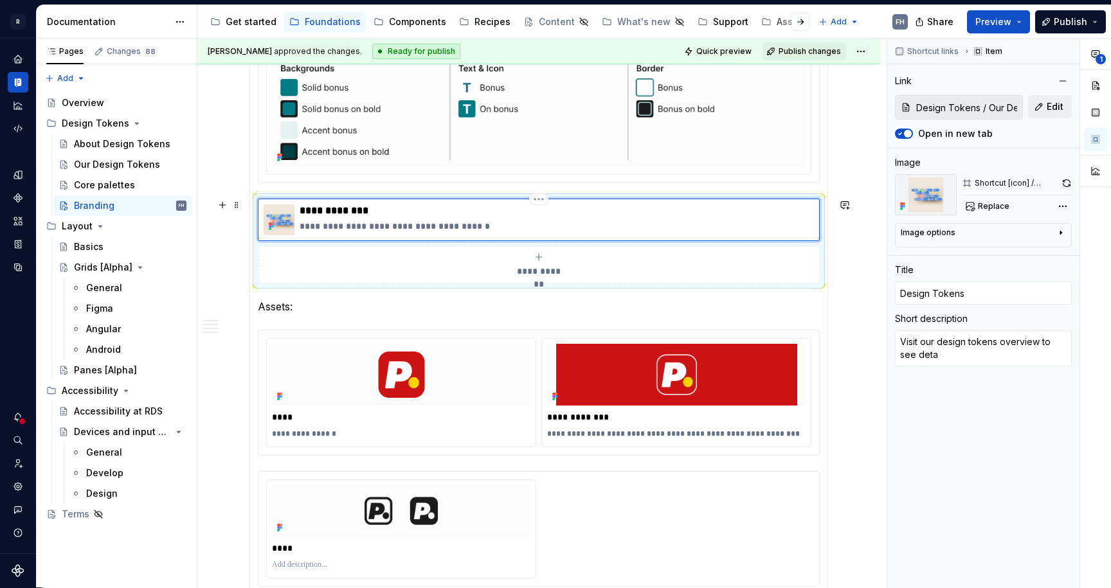
type textarea "Visit our design tokens overview to see detai"
type textarea "*"
type textarea "Visit our design tokens overview to see detail"
type textarea "*"
type textarea "Visit our design tokens overview to see details"
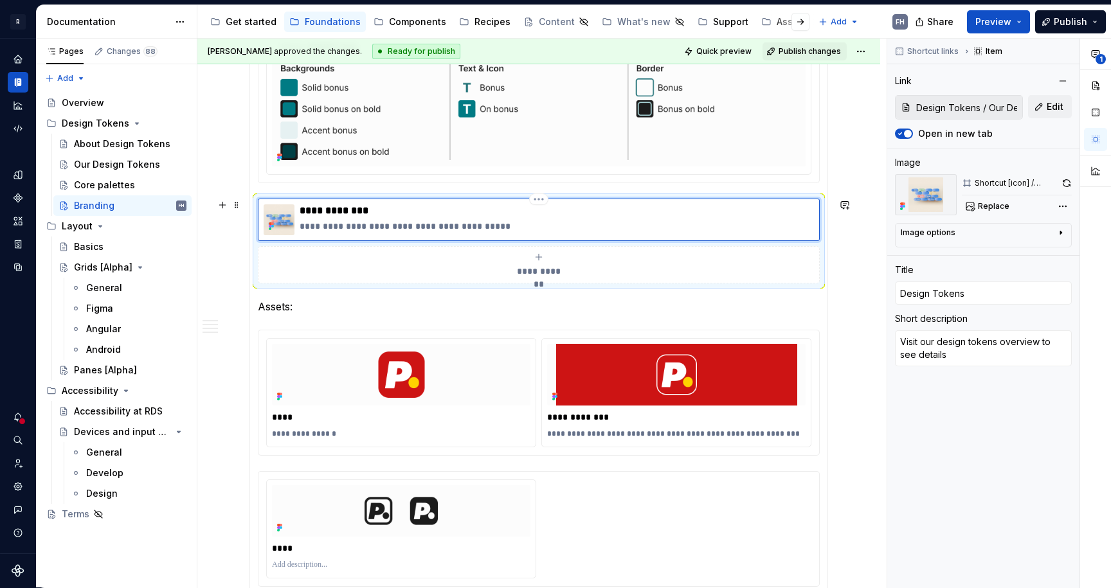
type textarea "*"
type textarea "Visit our design tokens overview to see details"
type textarea "*"
type textarea "Visit our design tokens overview to see details l"
type textarea "*"
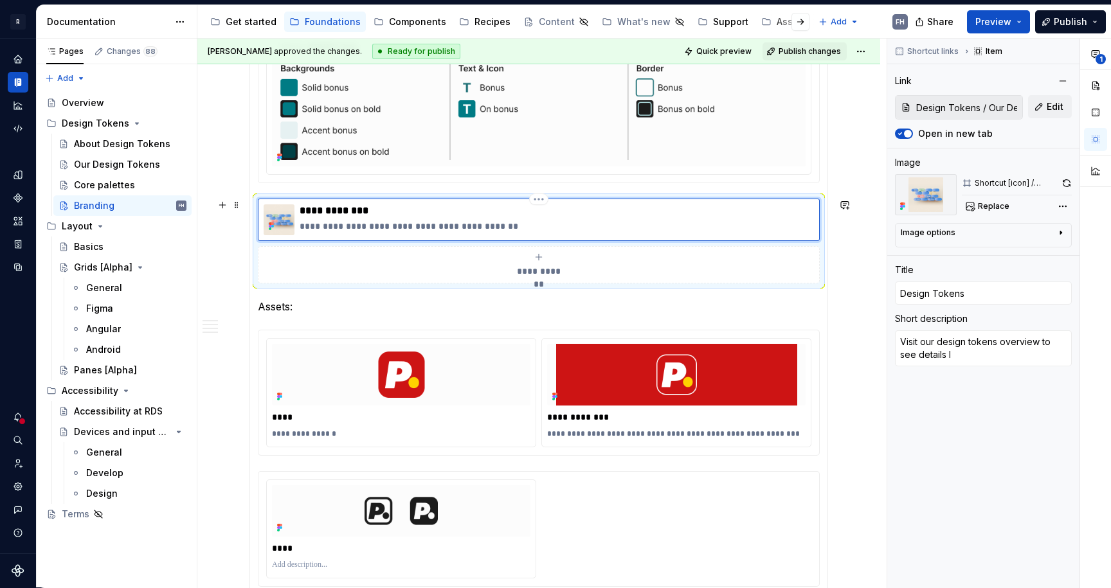
type textarea "Visit our design tokens overview to see details li"
type textarea "*"
type textarea "Visit our design tokens overview to see details lik"
type textarea "*"
type textarea "Visit our design tokens overview to see details like"
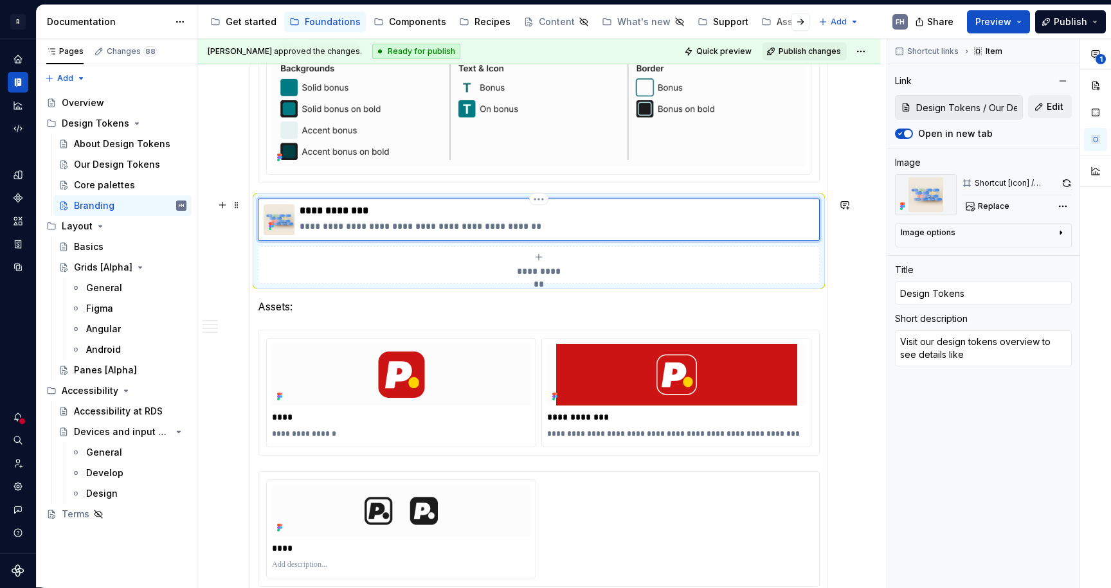
type textarea "*"
type textarea "Visit our design tokens overview to see details like"
type textarea "*"
type textarea "Visit our design tokens overview to see details like v"
type textarea "*"
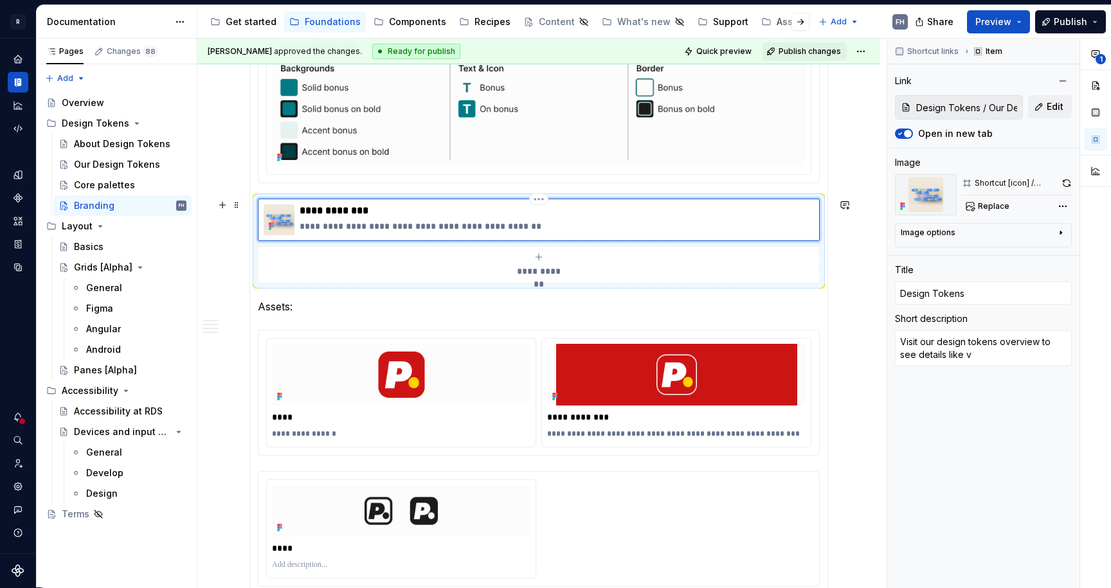
type textarea "Visit our design tokens overview to see details like va"
type textarea "*"
type textarea "Visit our design tokens overview to see details like var"
type textarea "*"
type textarea "Visit our design tokens overview to see details like va"
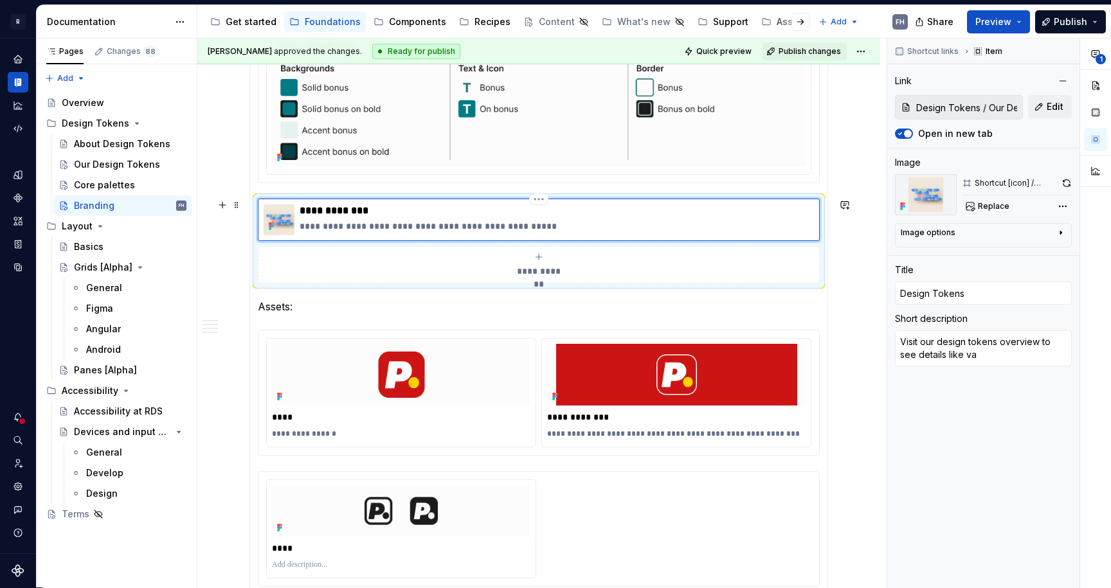
type textarea "*"
type textarea "Visit our design tokens overview to see details like v"
type textarea "*"
type textarea "Visit our design tokens overview to see details like"
type textarea "*"
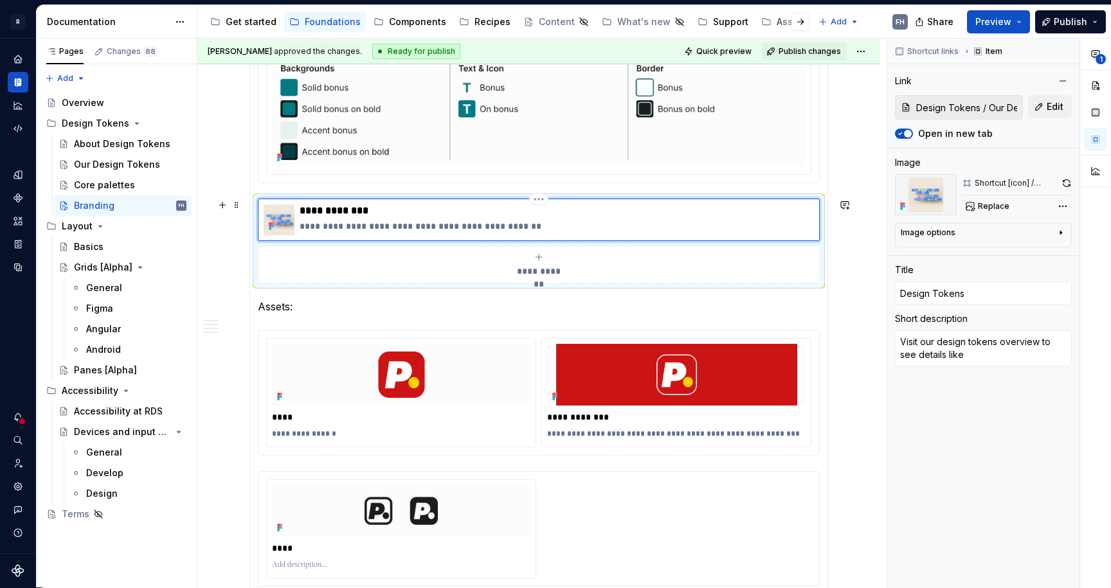
type textarea "Visit our design tokens overview to see details like v"
type textarea "*"
type textarea "Visit our design tokens overview to see details like va"
type textarea "*"
type textarea "Visit our design tokens overview to see details like val"
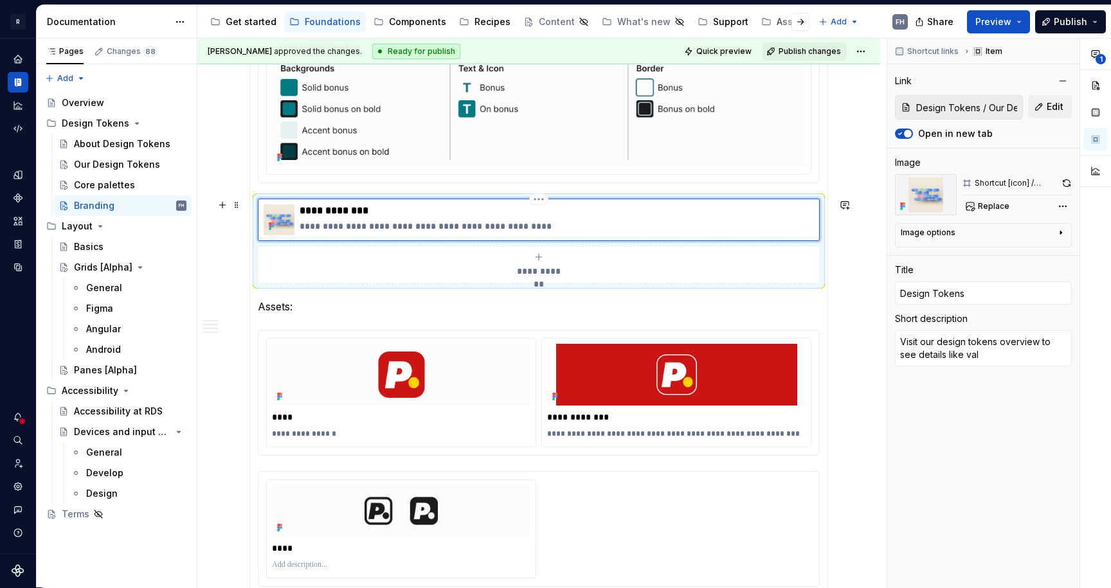
type textarea "*"
type textarea "Visit our design tokens overview to see details like valu"
type textarea "*"
type textarea "Visit our design tokens overview to see details like value"
type textarea "*"
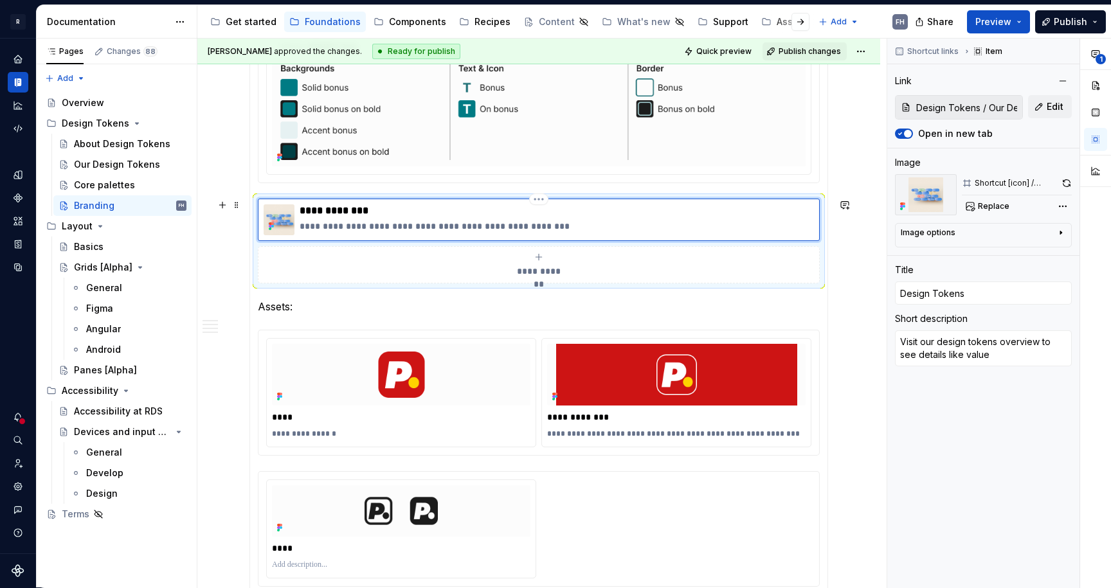
type textarea "Visit our design tokens overview to see details like values"
type textarea "*"
type textarea "Visit our design tokens overview to see details like values,"
type textarea "*"
type textarea "Visit our design tokens overview to see details like values,"
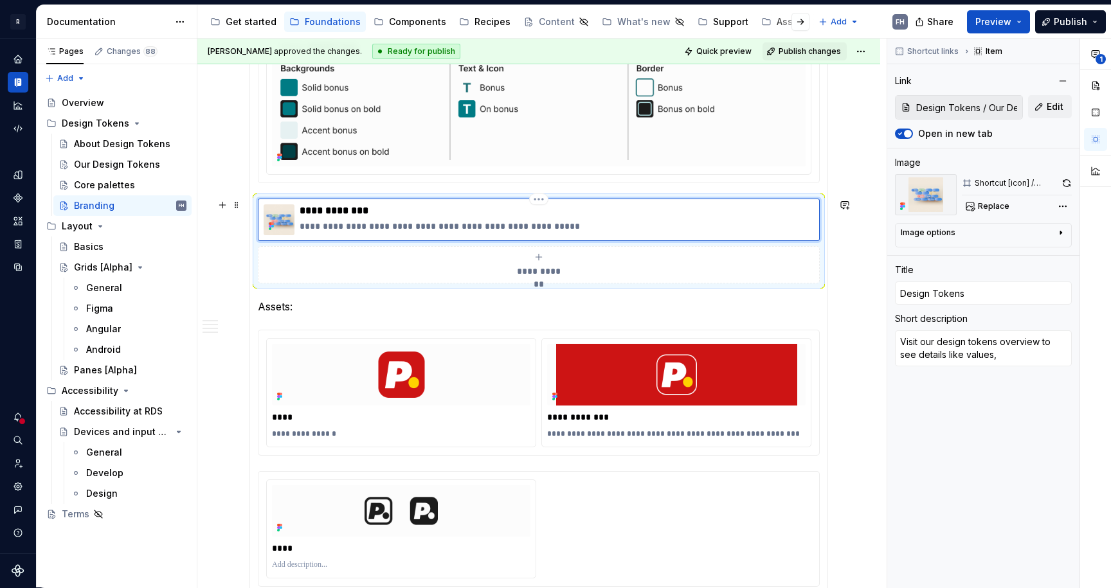
type textarea "*"
type textarea "Visit our design tokens overview to see details like values, c"
type textarea "*"
type textarea "Visit our design tokens overview to see details like values, co"
type textarea "*"
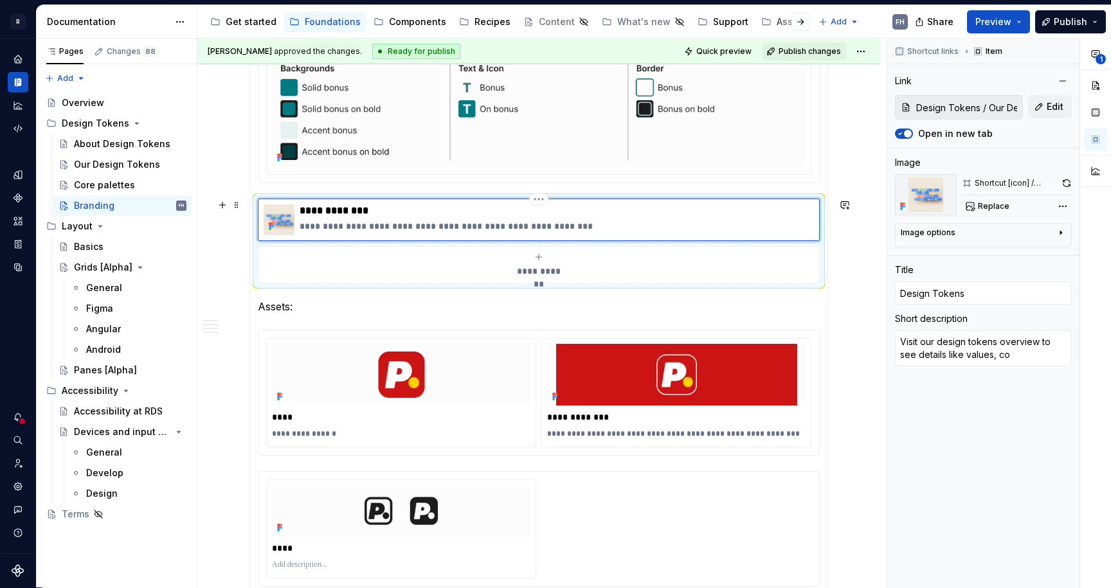
type textarea "Visit our design tokens overview to see details like values, col"
type textarea "*"
type textarea "Visit our design tokens overview to see details like values, coll"
type textarea "*"
type textarea "Visit our design tokens overview to see details like values, colle"
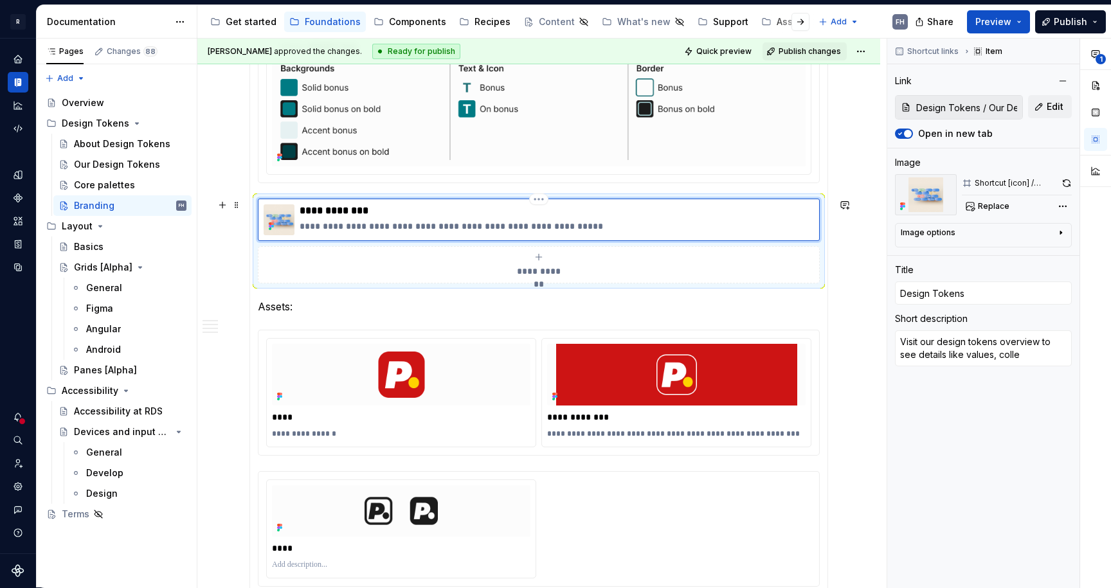
type textarea "*"
type textarea "Visit our design tokens overview to see details like values, collec"
type textarea "*"
type textarea "Visit our design tokens overview to see details like values, collect"
type textarea "*"
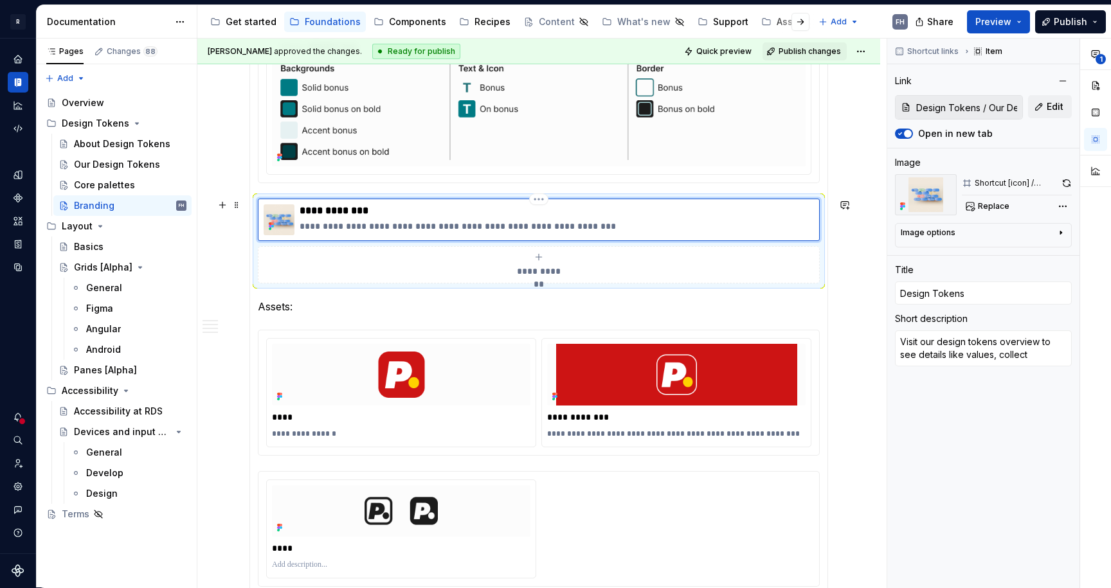
type textarea "Visit our design tokens overview to see details like values, collecti"
type textarea "*"
type textarea "Visit our design tokens overview to see details like values, collectio"
type textarea "*"
type textarea "Visit our design tokens overview to see details like values, collection"
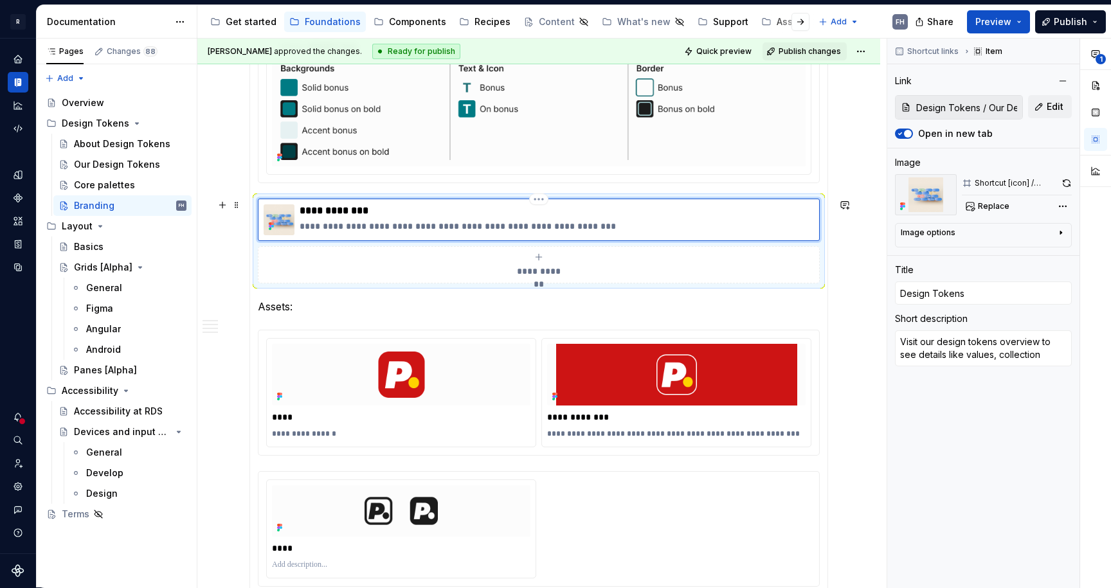
type textarea "*"
type textarea "Visit our design tokens overview to see details like values, collections"
type textarea "*"
type textarea "Visit our design tokens overview to see details like values, collections"
click at [627, 224] on p "**********" at bounding box center [557, 226] width 514 height 13
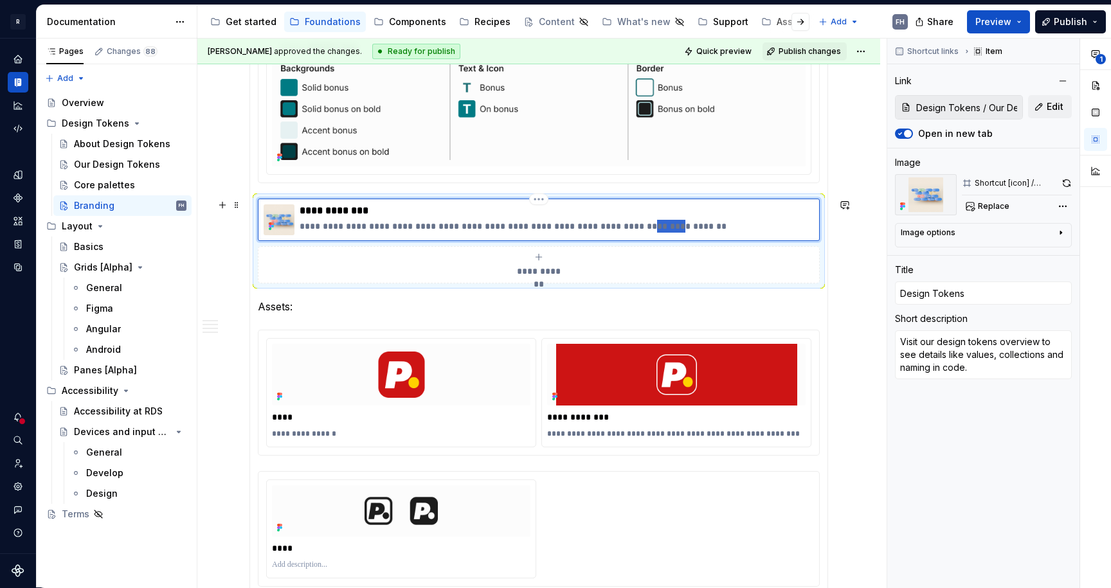
click at [627, 224] on p "**********" at bounding box center [557, 226] width 514 height 13
click at [615, 222] on p "**********" at bounding box center [557, 226] width 514 height 13
click at [327, 221] on p "**********" at bounding box center [557, 226] width 514 height 13
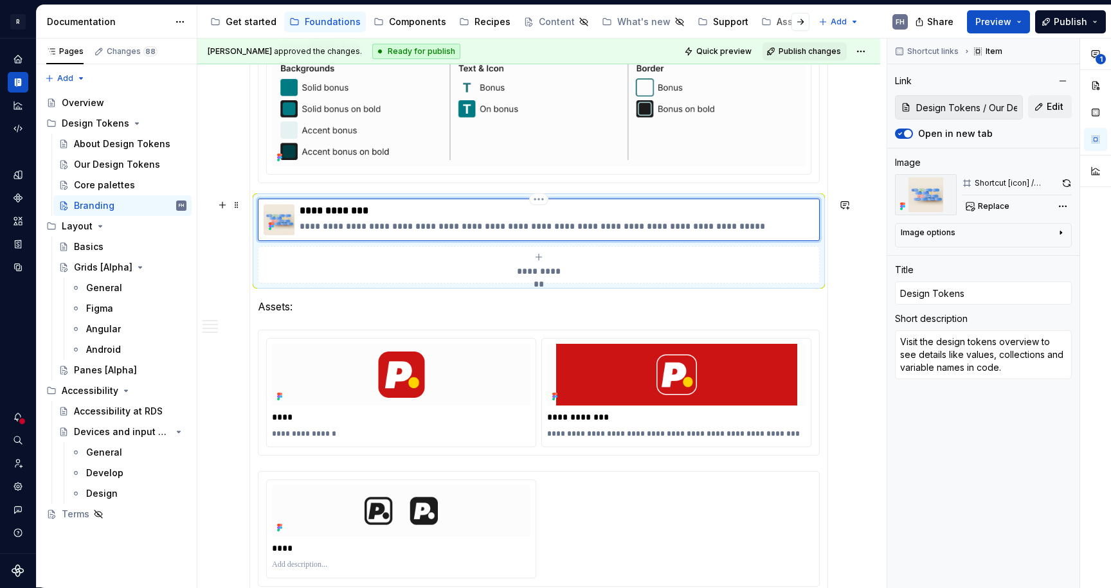
click at [494, 224] on p "**********" at bounding box center [557, 226] width 514 height 13
click at [695, 227] on p "**********" at bounding box center [557, 226] width 514 height 13
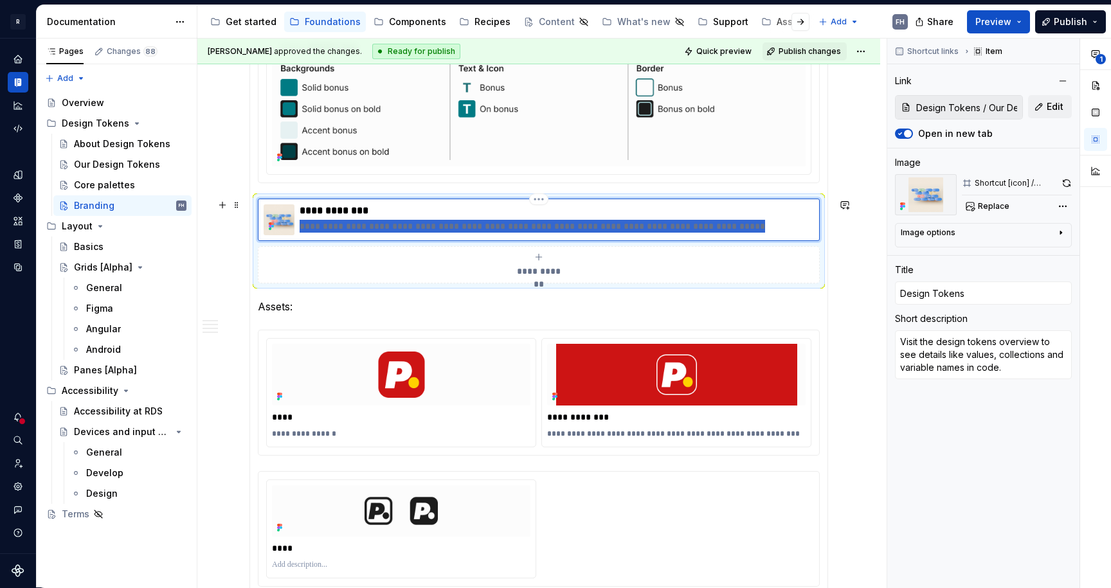
click at [695, 227] on p "**********" at bounding box center [557, 226] width 514 height 13
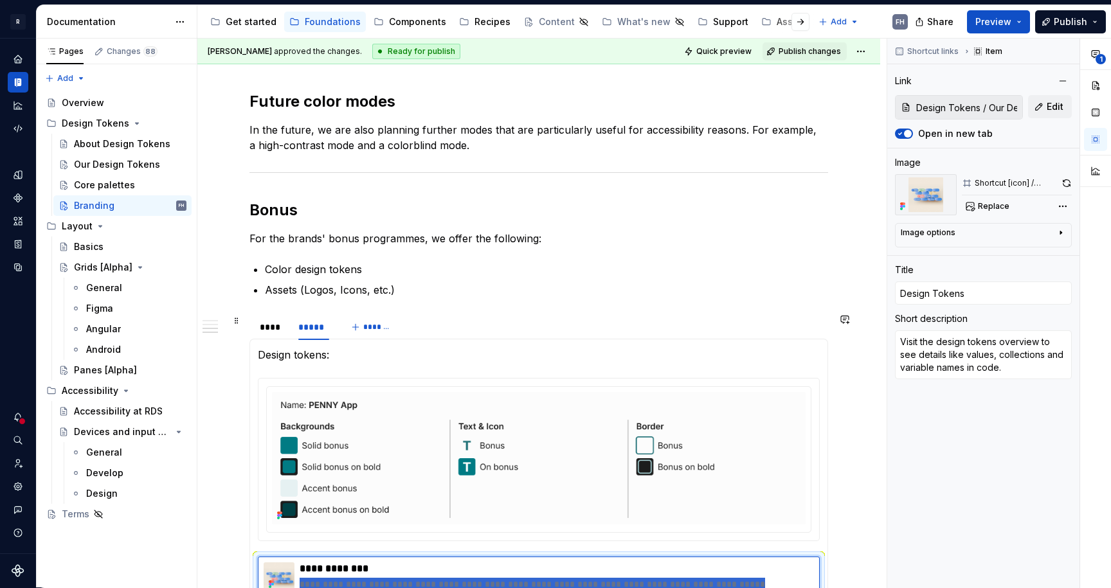
scroll to position [974, 0]
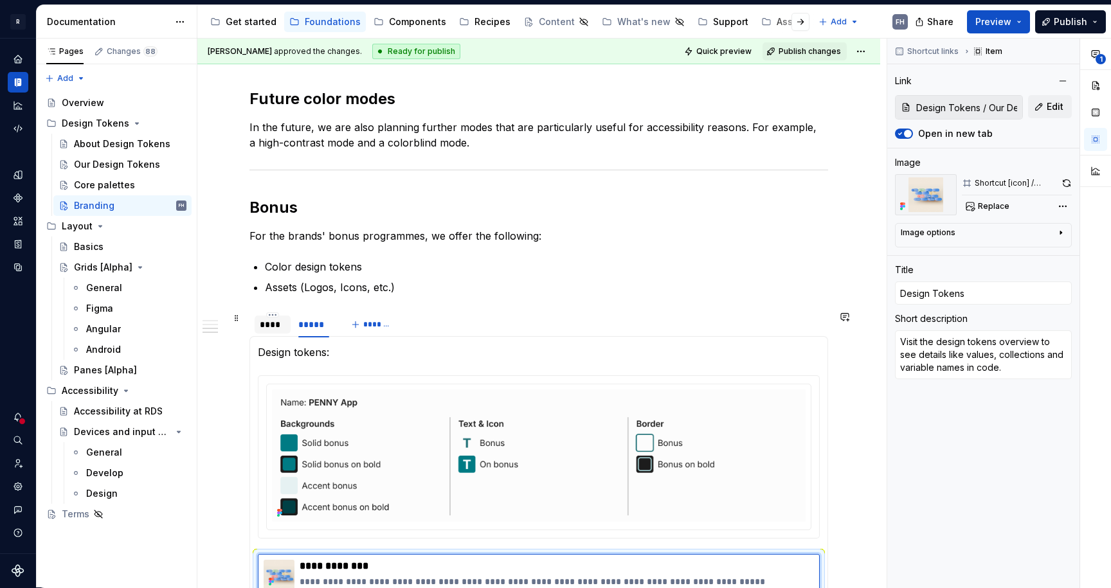
click at [277, 322] on div "****" at bounding box center [273, 324] width 26 height 13
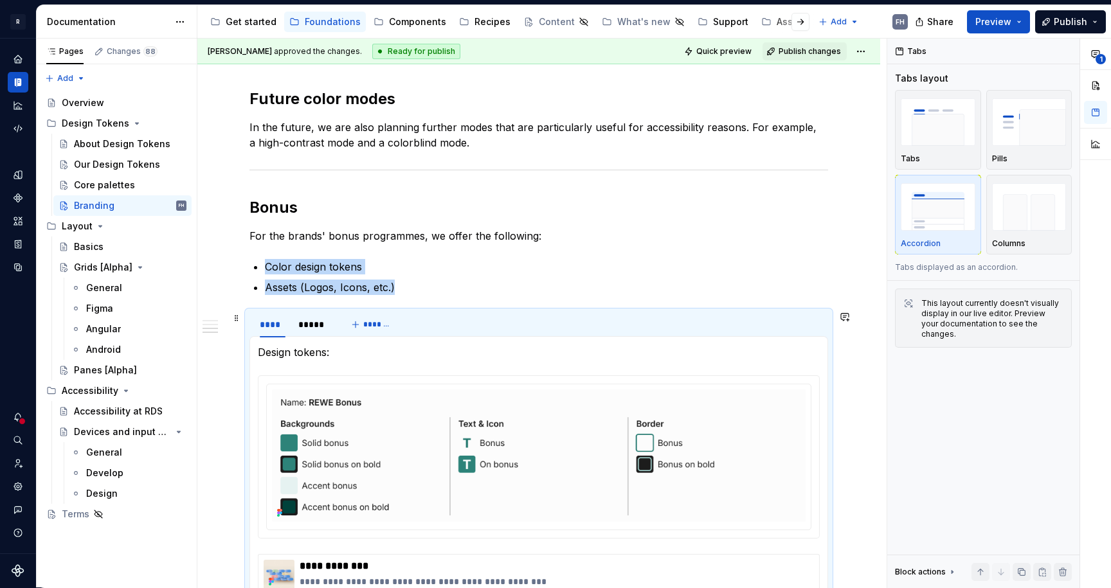
scroll to position [1094, 0]
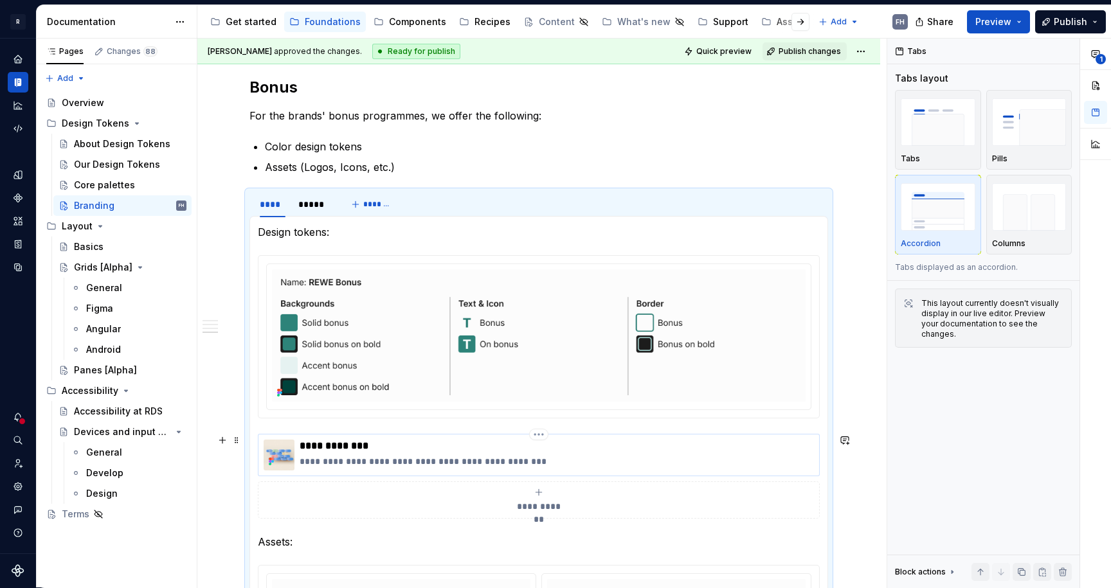
click at [376, 458] on p "**********" at bounding box center [557, 461] width 514 height 13
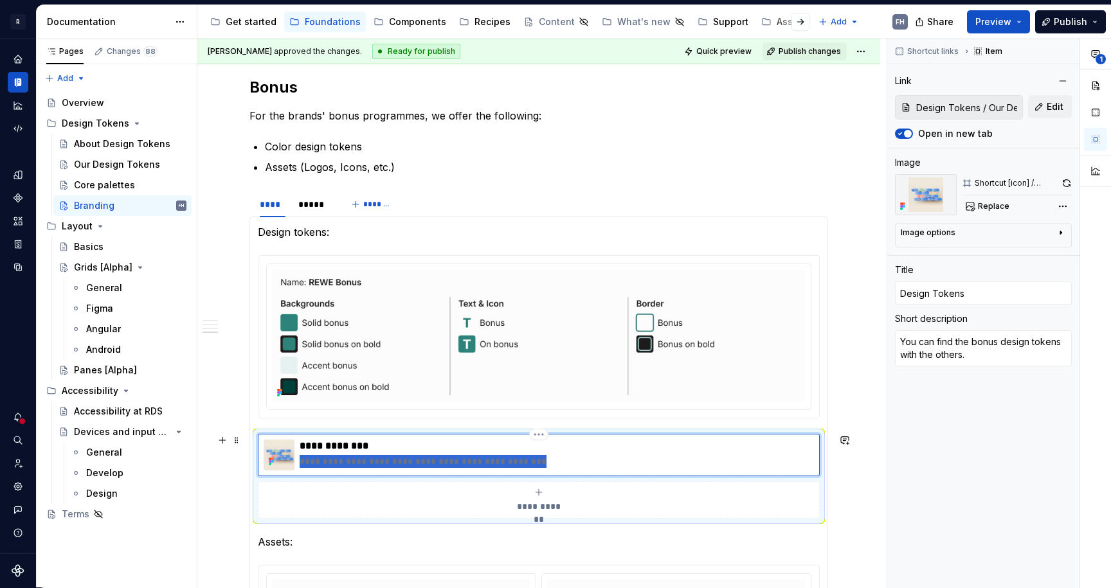
click at [376, 458] on p "**********" at bounding box center [557, 461] width 514 height 13
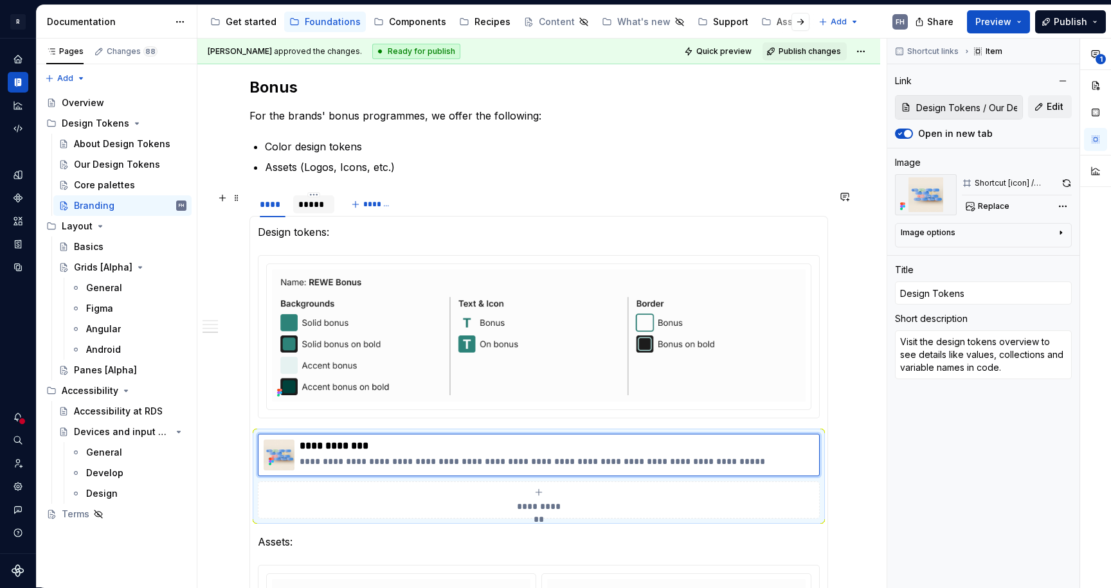
click at [310, 210] on div "*****" at bounding box center [313, 204] width 31 height 13
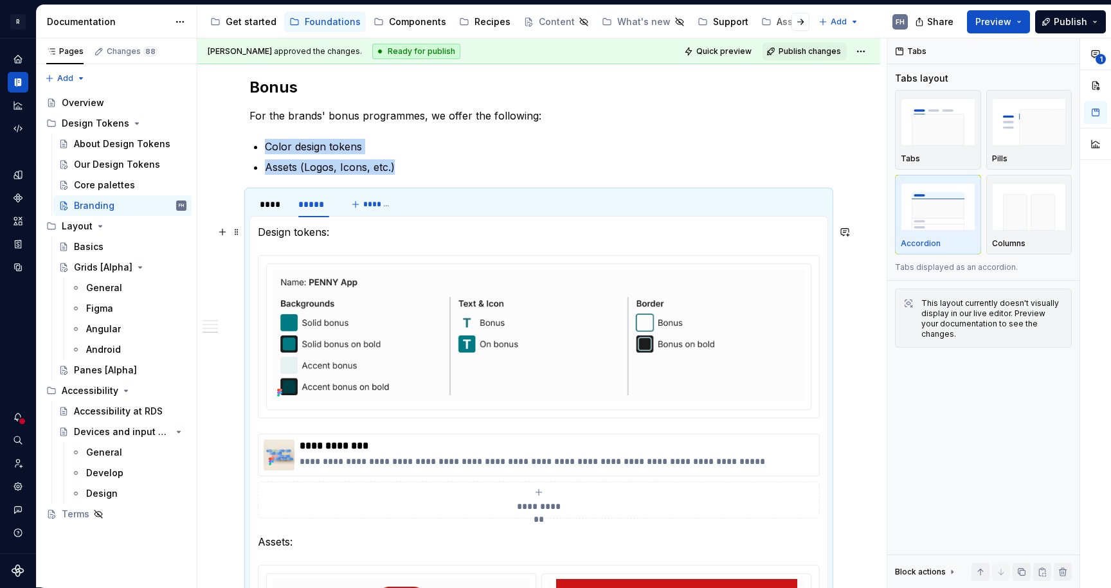
click at [359, 228] on p "Design tokens:" at bounding box center [539, 231] width 562 height 15
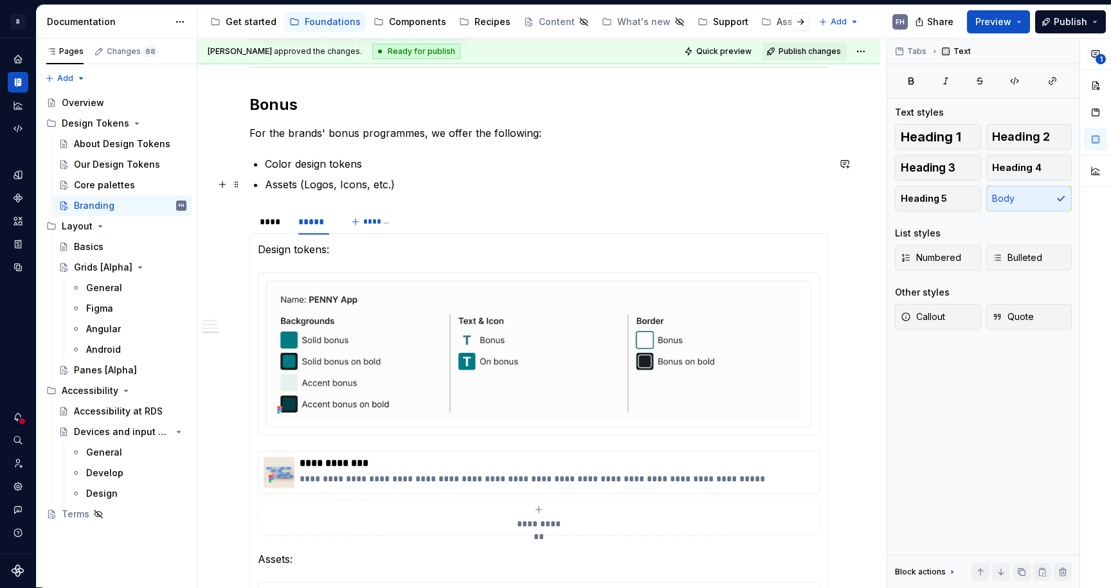
click at [506, 174] on ul "Color design tokens Assets (Logos, Icons, etc.)" at bounding box center [546, 174] width 563 height 36
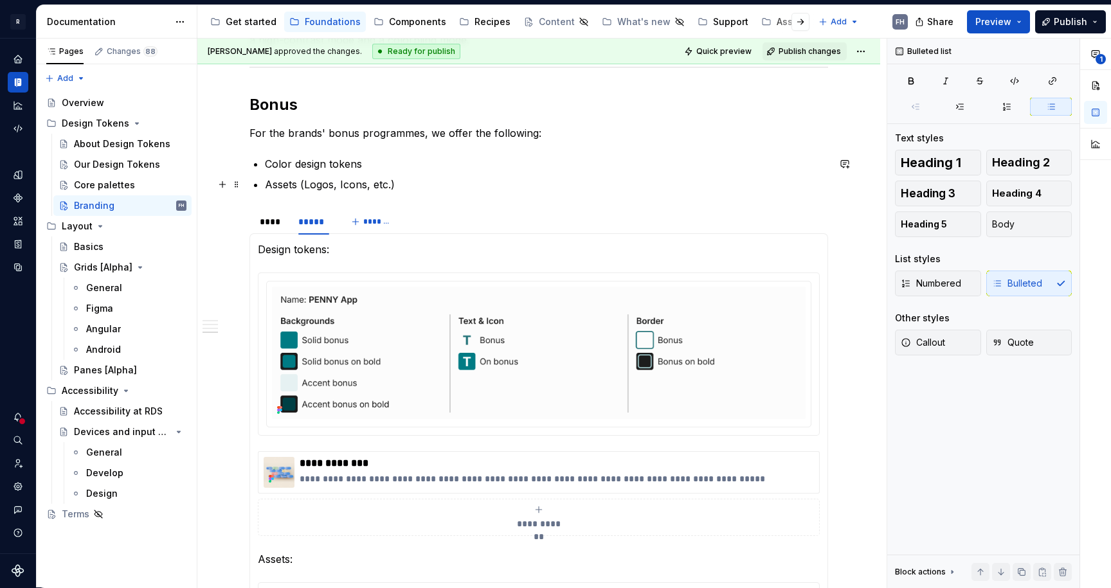
scroll to position [1074, 0]
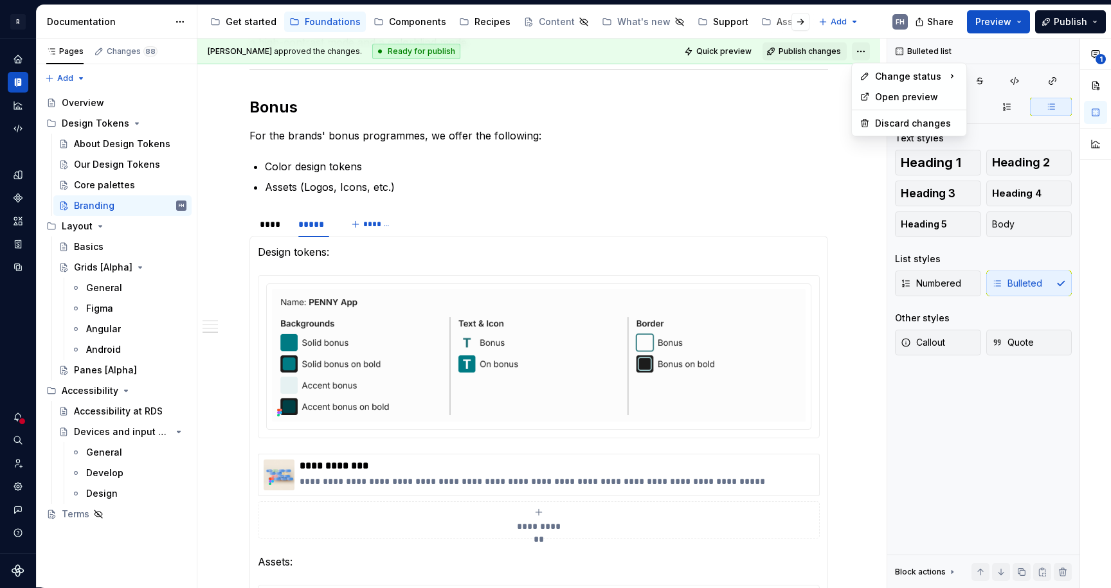
click at [860, 53] on html "R REWE Design System FH Design system data Documentation Accessibility guide fo…" at bounding box center [555, 294] width 1111 height 588
click at [1057, 102] on div "Ready for review" at bounding box center [1047, 100] width 89 height 13
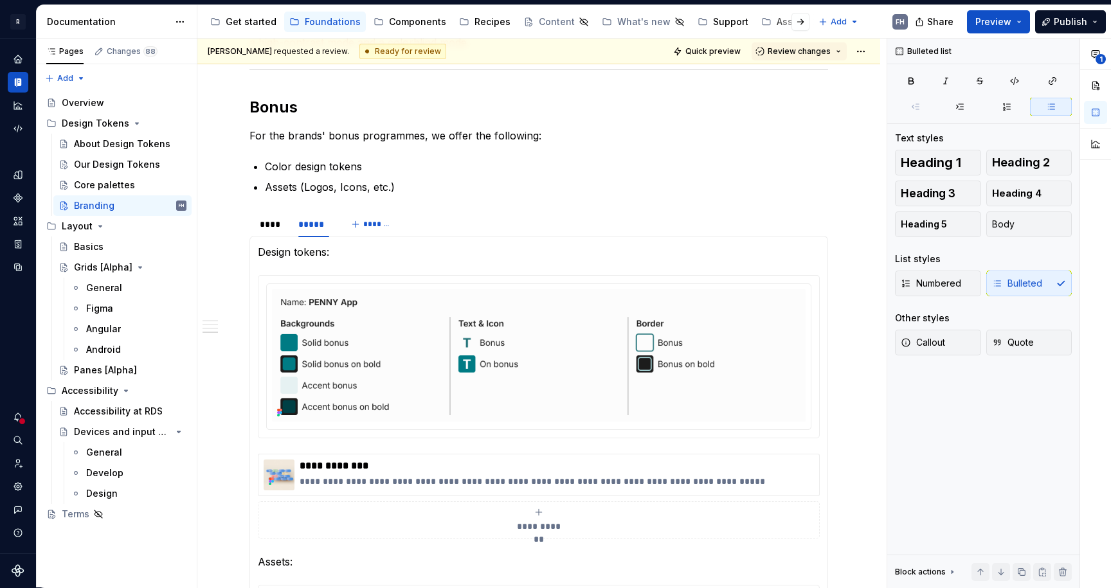
scroll to position [1013, 0]
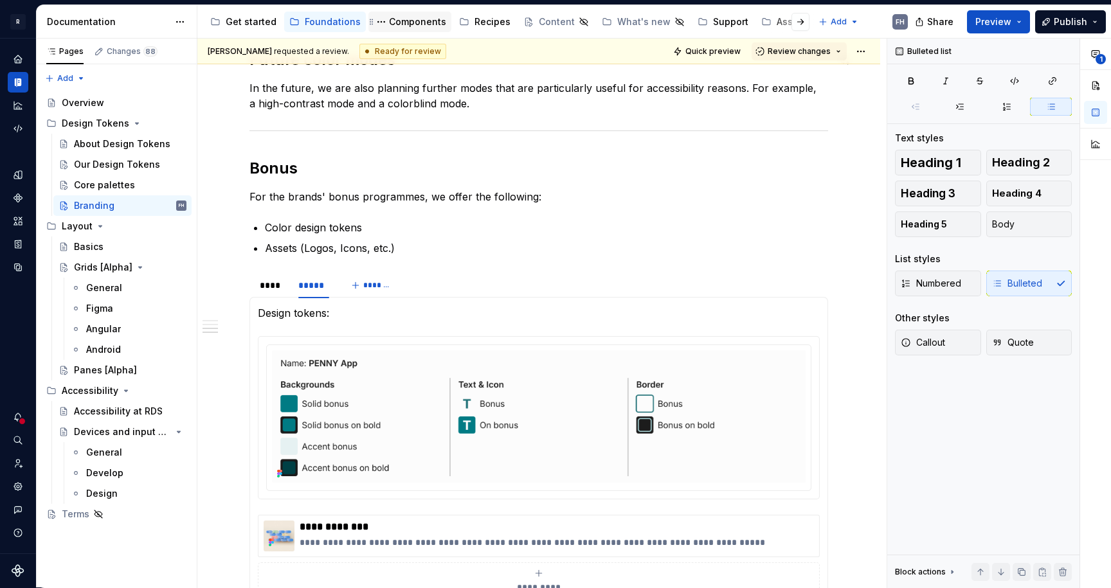
click at [404, 24] on div "Components" at bounding box center [417, 21] width 57 height 13
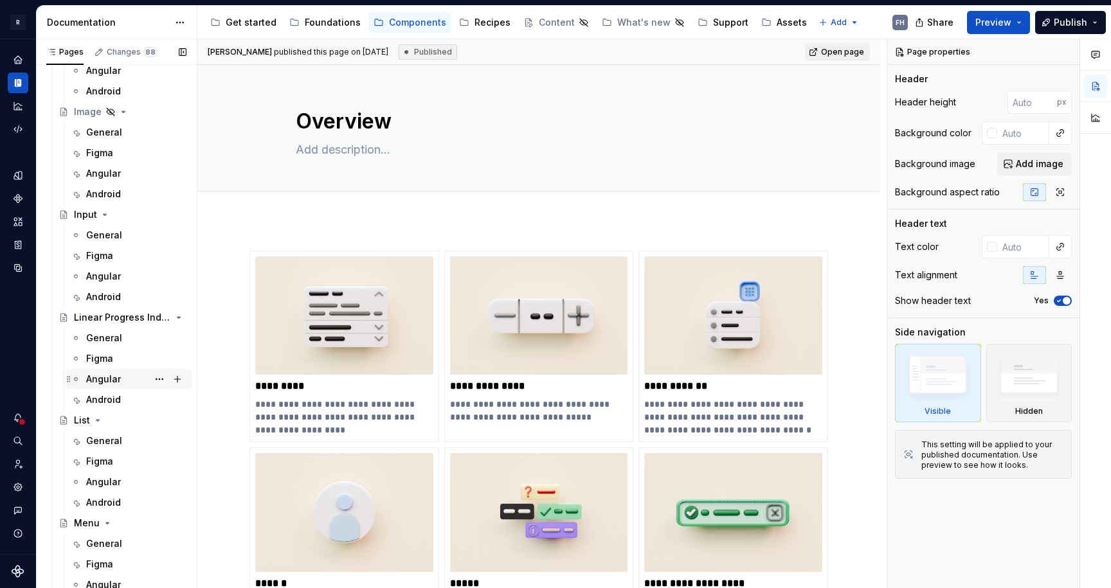
scroll to position [1581, 0]
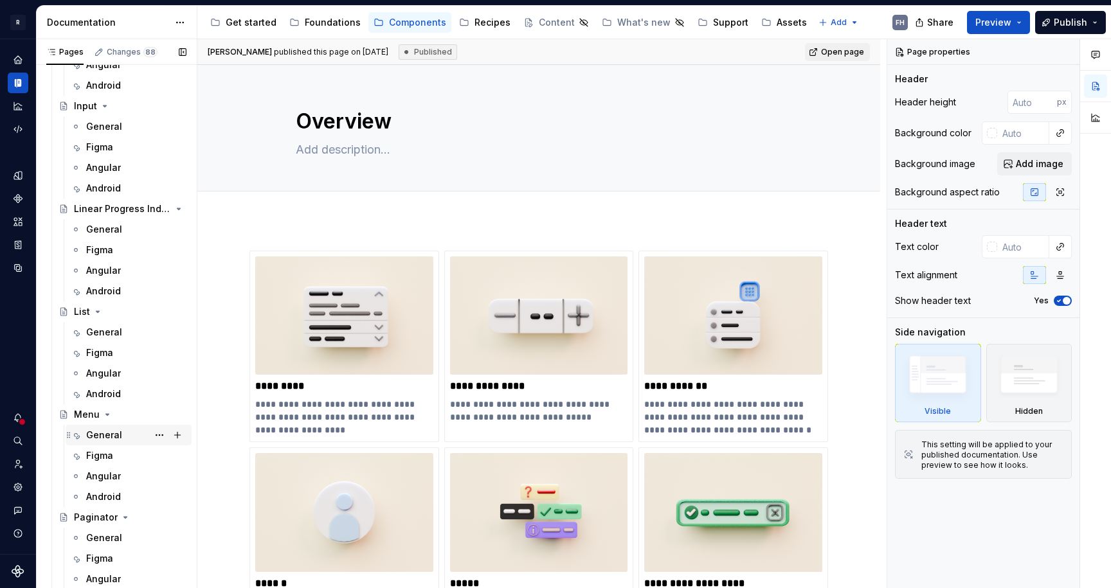
click at [119, 431] on div "General" at bounding box center [104, 435] width 36 height 13
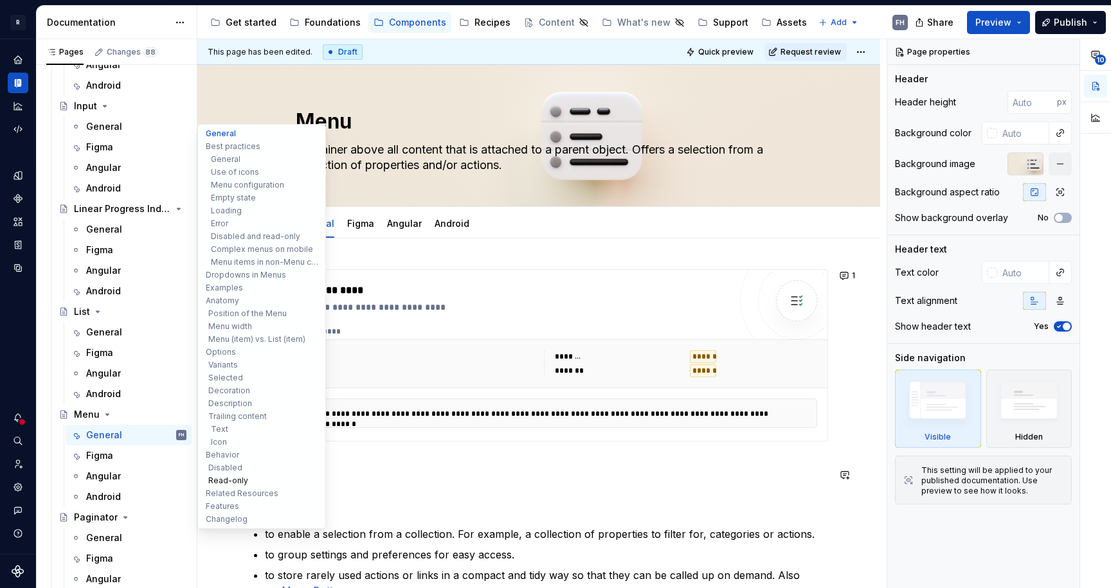
click at [239, 484] on button "Read-only" at bounding box center [262, 480] width 122 height 13
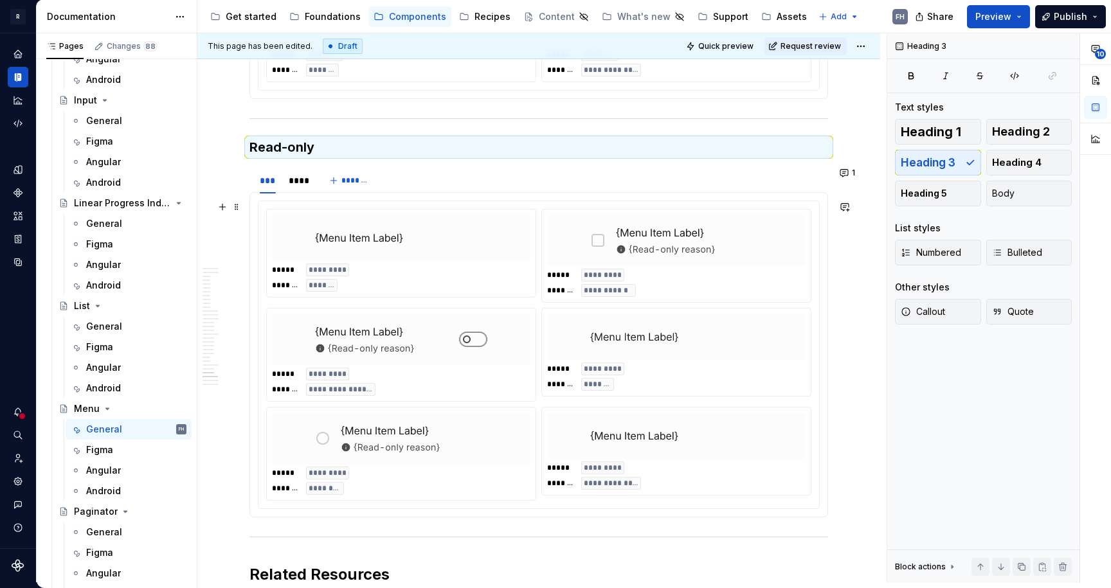
scroll to position [11062, 0]
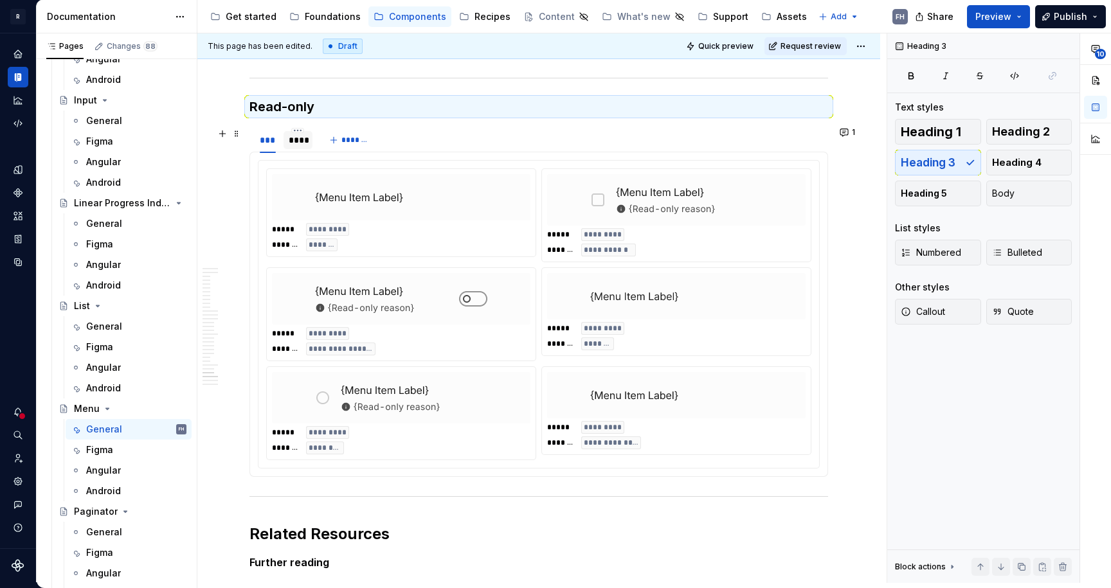
click at [296, 141] on div "****" at bounding box center [298, 140] width 19 height 13
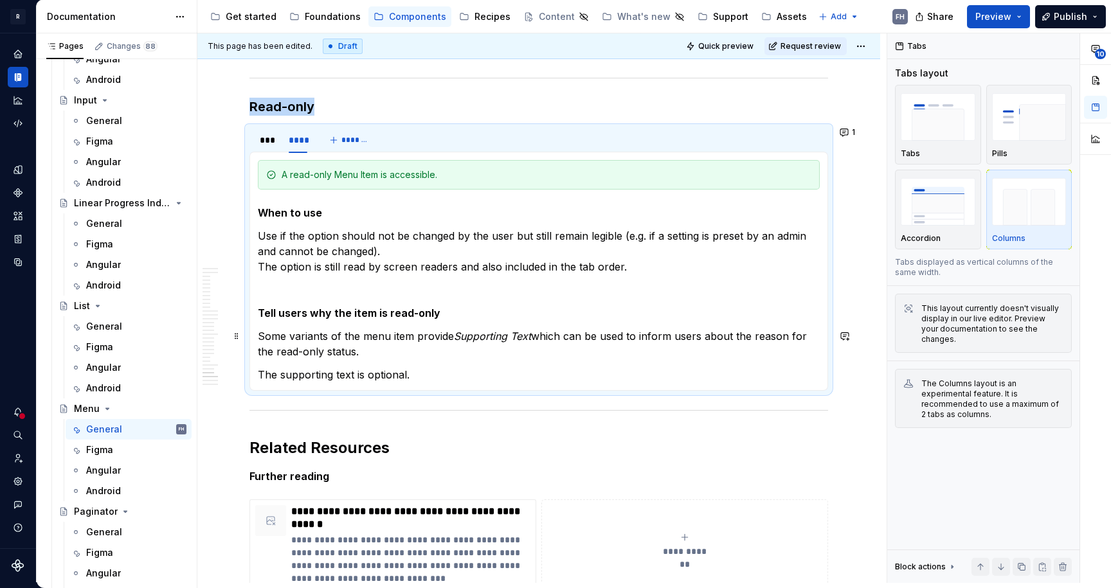
click at [364, 348] on p "Some variants of the menu item provide Supporting Text which can be used to inf…" at bounding box center [539, 343] width 562 height 31
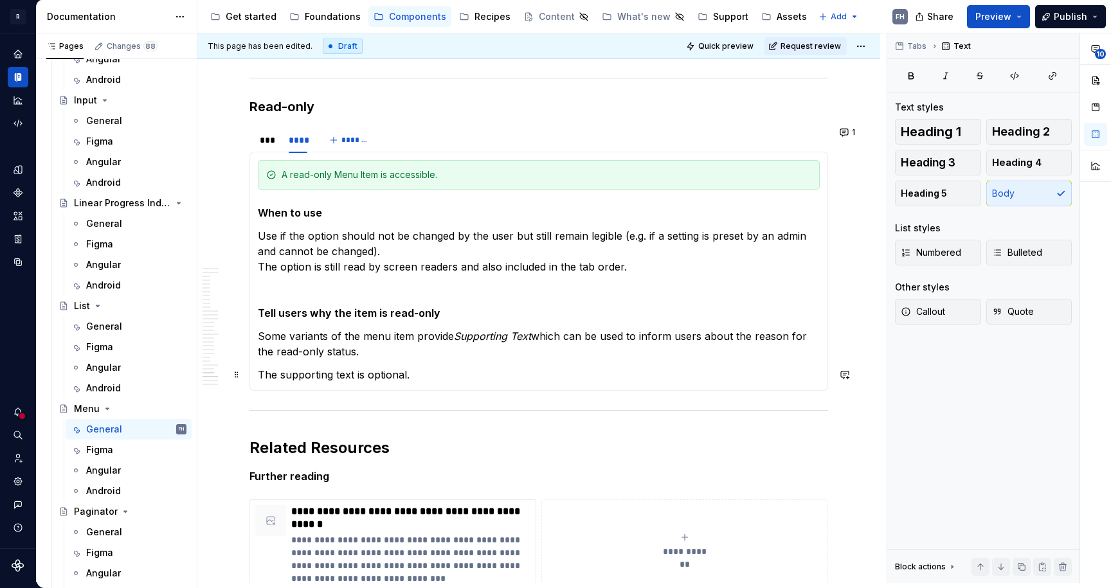
drag, startPoint x: 430, startPoint y: 372, endPoint x: 420, endPoint y: 366, distance: 11.6
click at [429, 372] on p "The supporting text is optional." at bounding box center [539, 374] width 562 height 15
click at [805, 46] on span "Request review" at bounding box center [810, 46] width 60 height 10
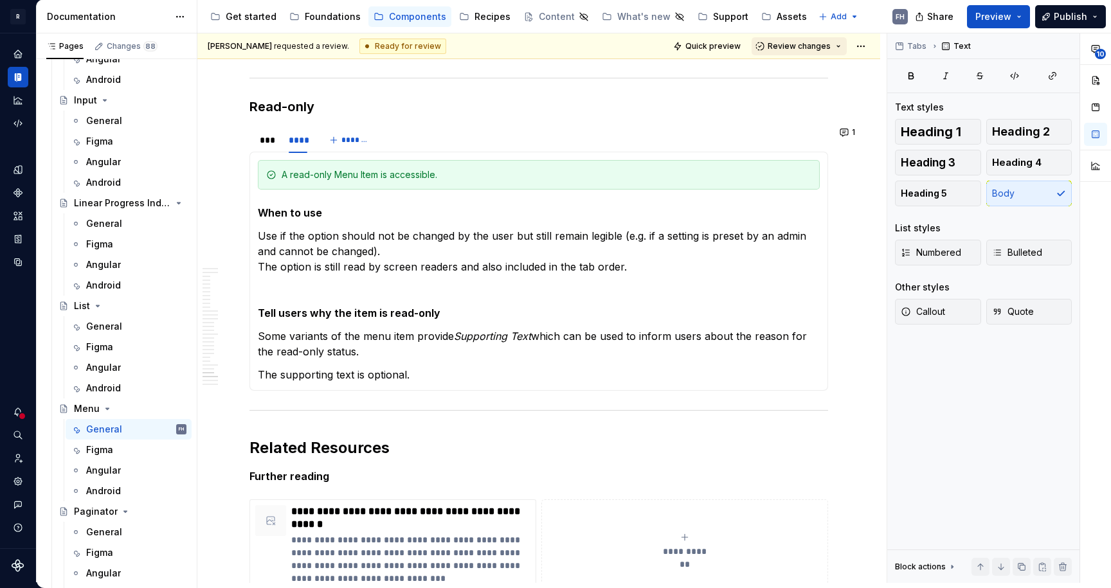
click at [805, 45] on span "Review changes" at bounding box center [798, 46] width 63 height 10
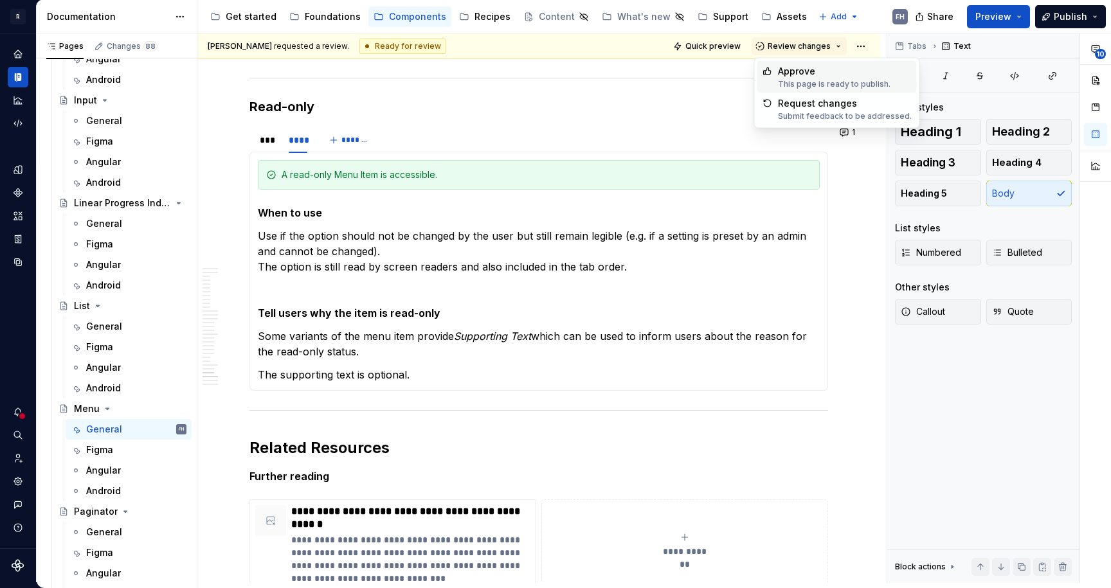
click at [806, 69] on div "Approve" at bounding box center [834, 71] width 112 height 13
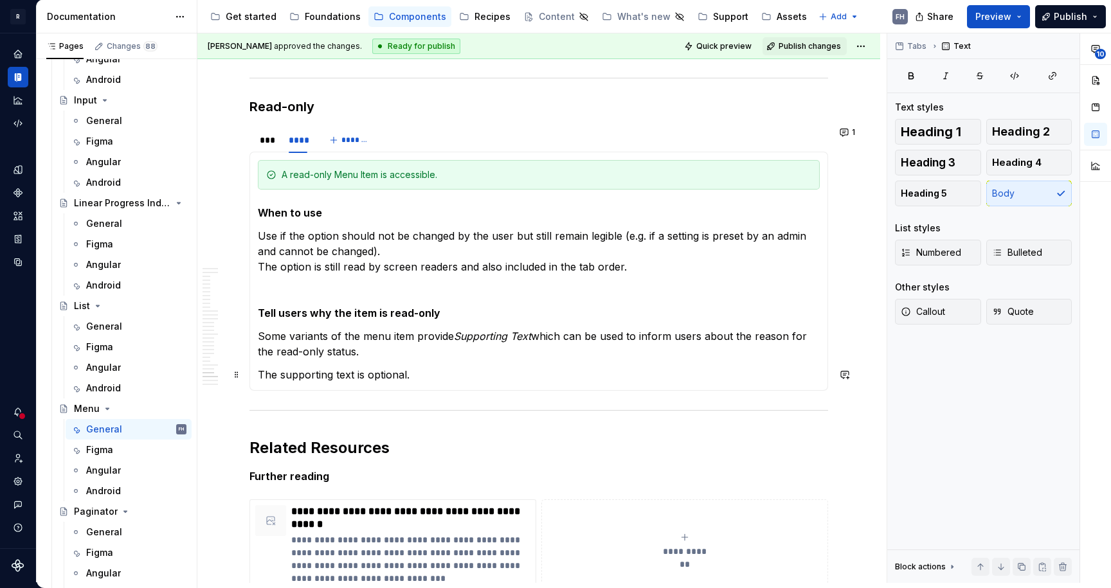
click at [443, 371] on p "The supporting text is optional." at bounding box center [539, 374] width 562 height 15
type textarea "*"
